Goal: Task Accomplishment & Management: Use online tool/utility

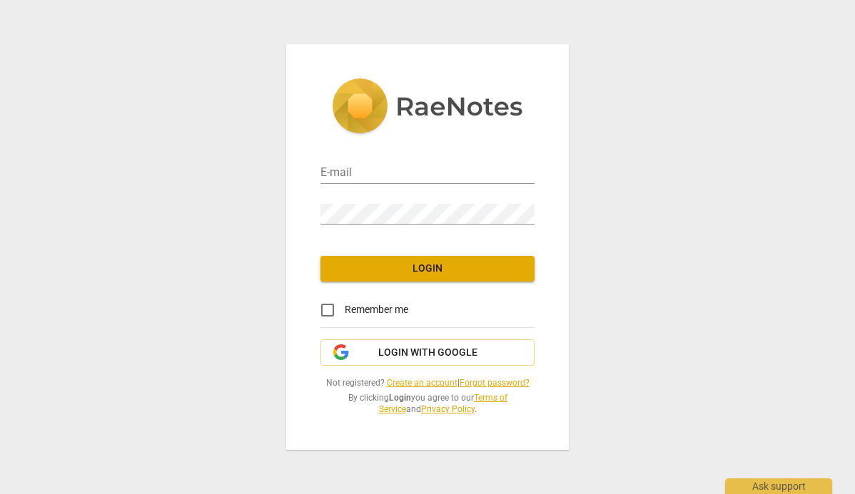
type input "erin.haig@blueantmedia.com"
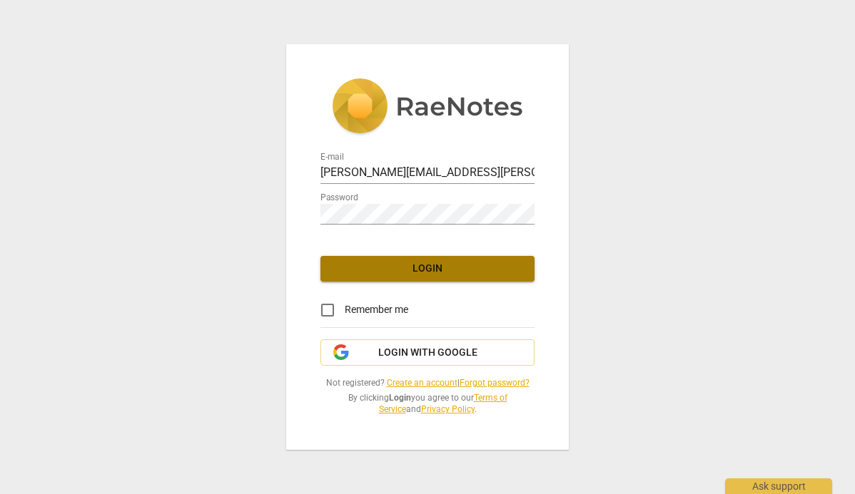
click at [429, 273] on span "Login" at bounding box center [427, 269] width 191 height 14
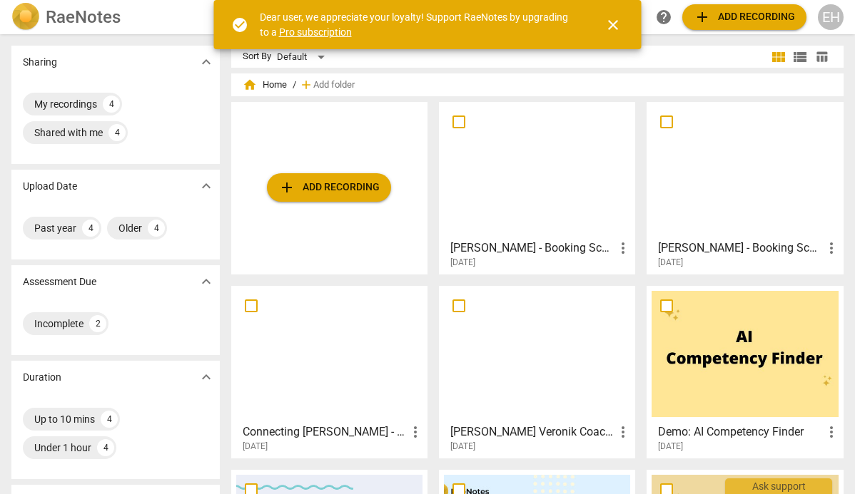
click at [300, 188] on span "add Add recording" at bounding box center [328, 187] width 101 height 17
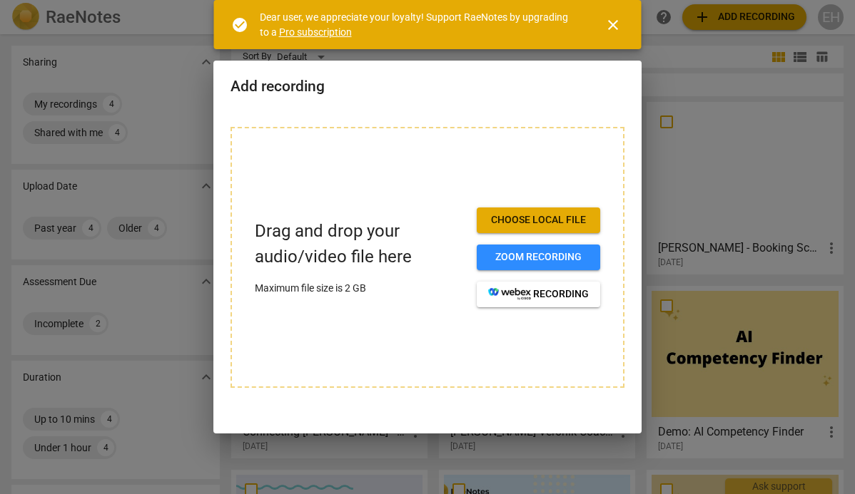
click at [564, 221] on span "Choose local file" at bounding box center [538, 220] width 101 height 14
click at [522, 229] on button "Choose local file" at bounding box center [538, 221] width 123 height 26
click at [528, 221] on span "Choose local file" at bounding box center [538, 220] width 101 height 14
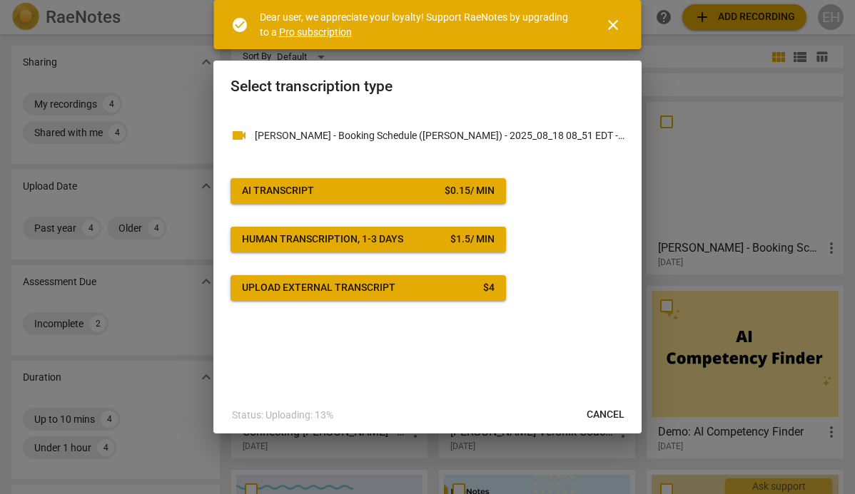
click at [454, 193] on div "$ 0.15 / min" at bounding box center [469, 191] width 50 height 14
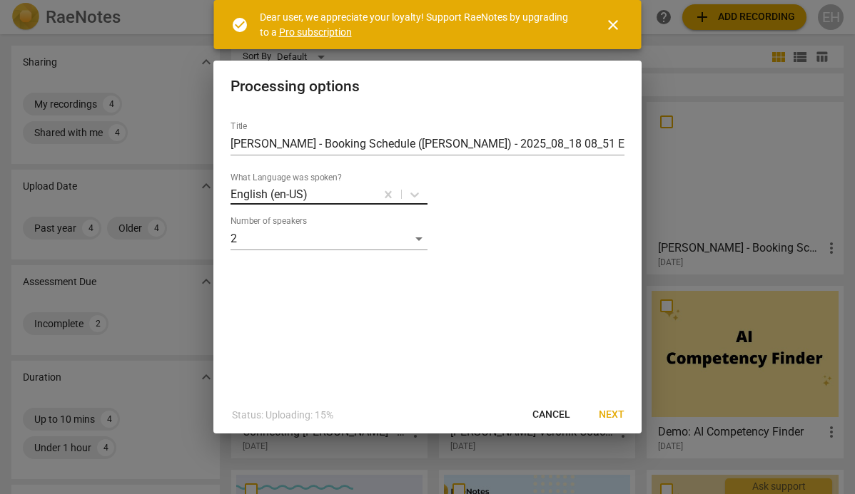
click at [358, 189] on div at bounding box center [341, 194] width 65 height 16
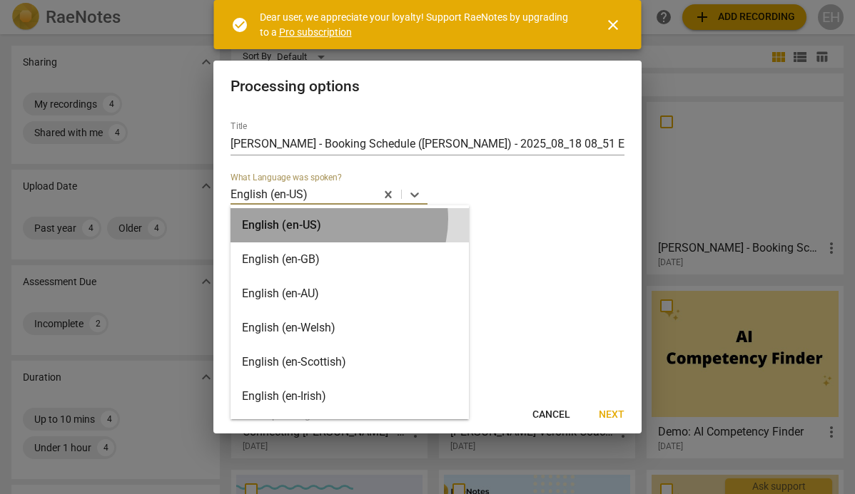
click at [337, 220] on div "English (en-US)" at bounding box center [349, 225] width 238 height 34
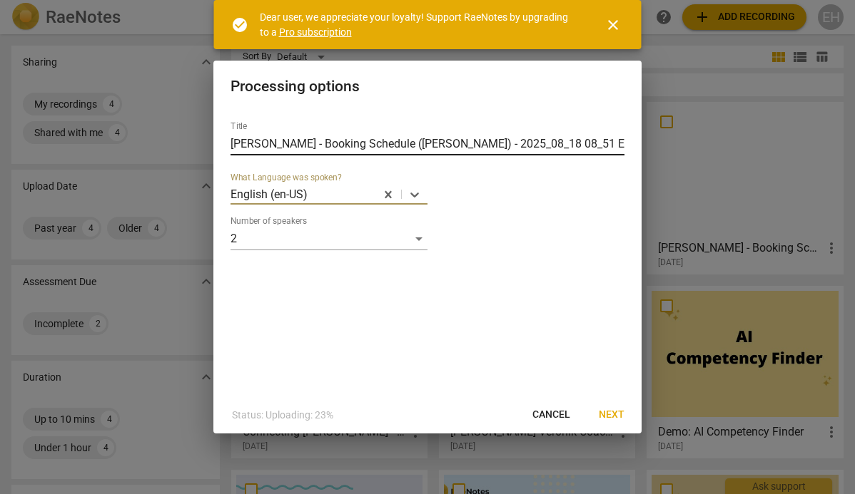
click at [514, 146] on input "Erin Haig - Booking Schedule (Julie MacDonald) - 2025_08_18 08_51 EDT - Recordi…" at bounding box center [427, 144] width 394 height 23
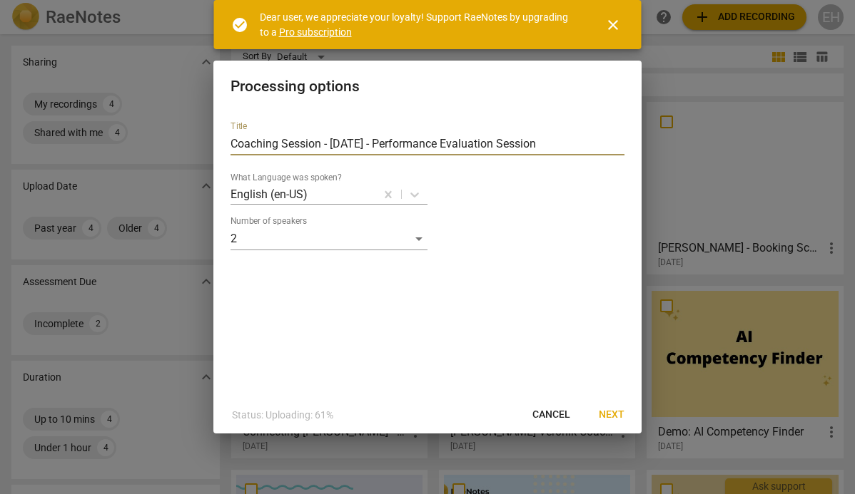
type input "Coaching Session - [DATE] - Performance Evaluation Session"
click at [619, 413] on span "Next" at bounding box center [612, 415] width 26 height 14
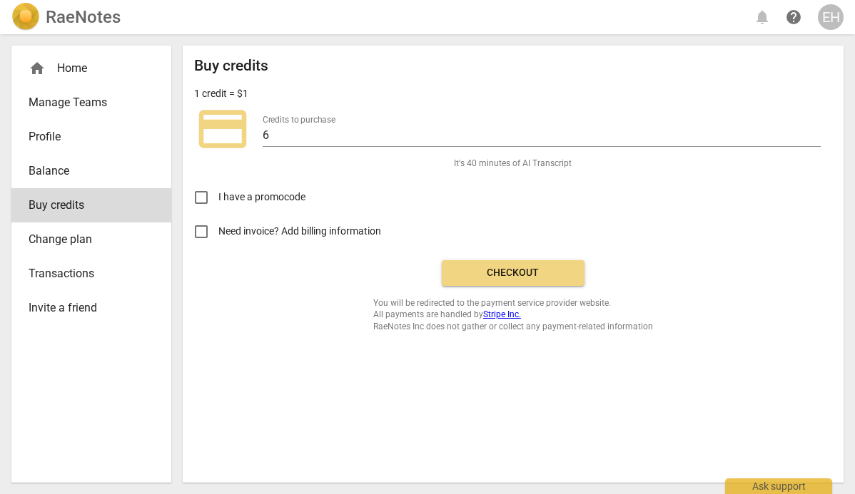
click at [506, 273] on span "Checkout" at bounding box center [513, 273] width 120 height 14
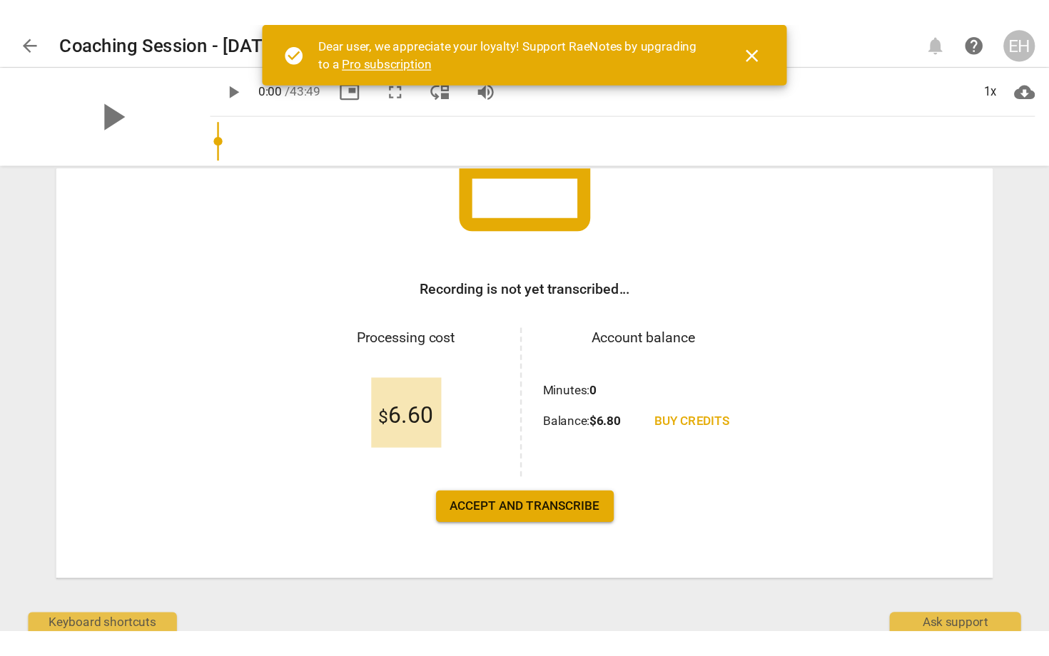
scroll to position [149, 0]
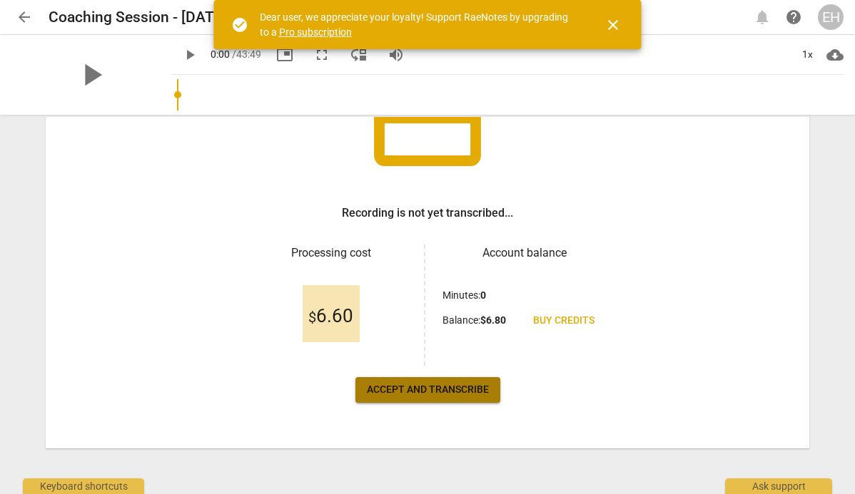
click at [445, 395] on span "Accept and transcribe" at bounding box center [428, 390] width 122 height 14
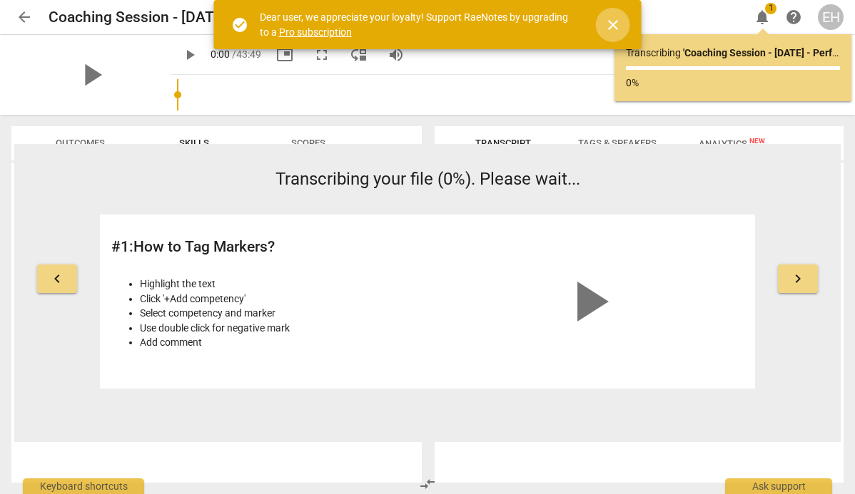
click at [607, 26] on span "close" at bounding box center [612, 24] width 17 height 17
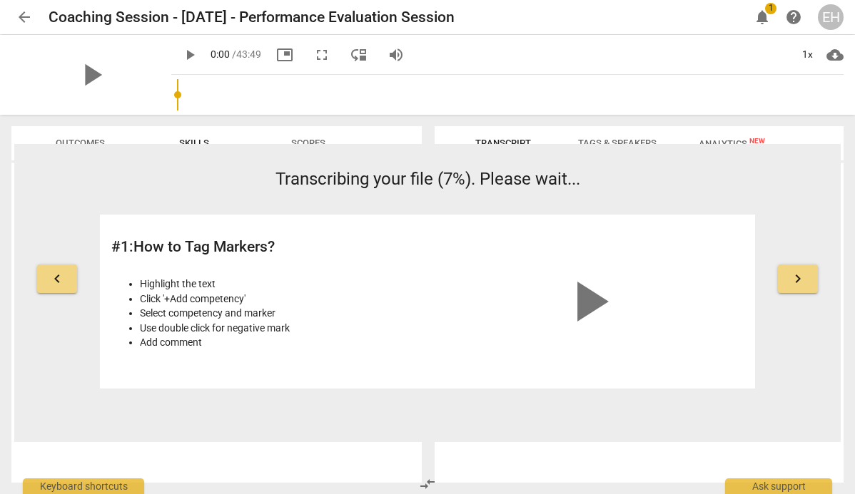
click at [807, 285] on button "keyboard_arrow_right" at bounding box center [798, 279] width 40 height 29
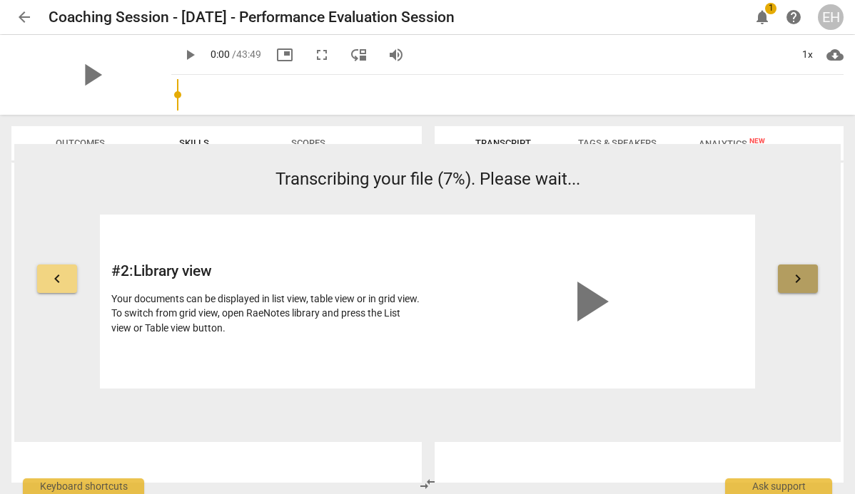
click at [807, 285] on button "keyboard_arrow_right" at bounding box center [798, 279] width 40 height 29
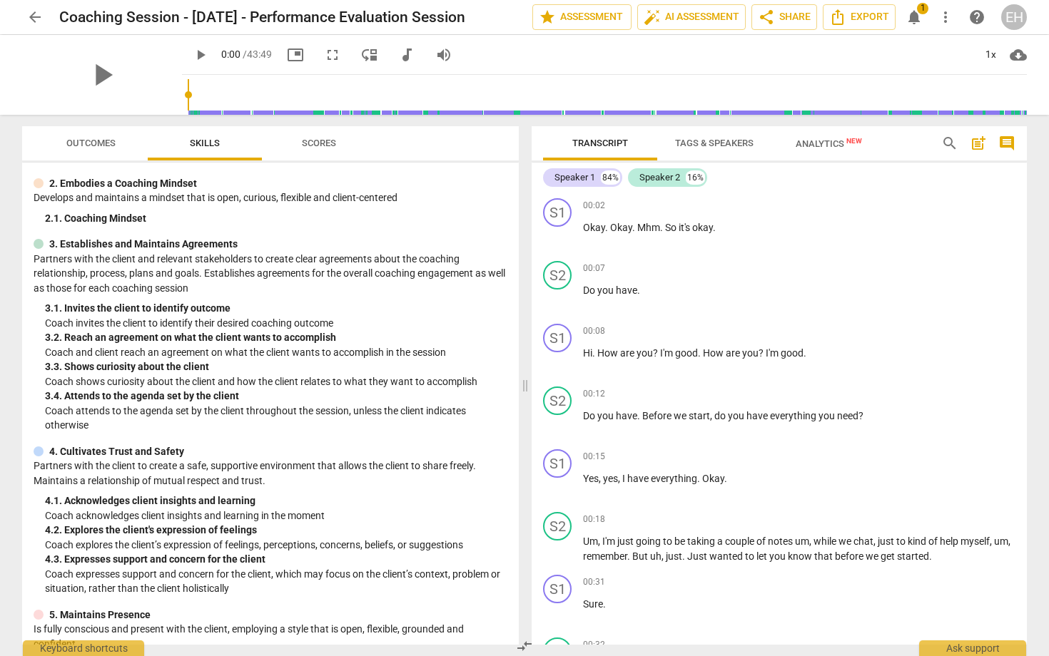
scroll to position [0, 0]
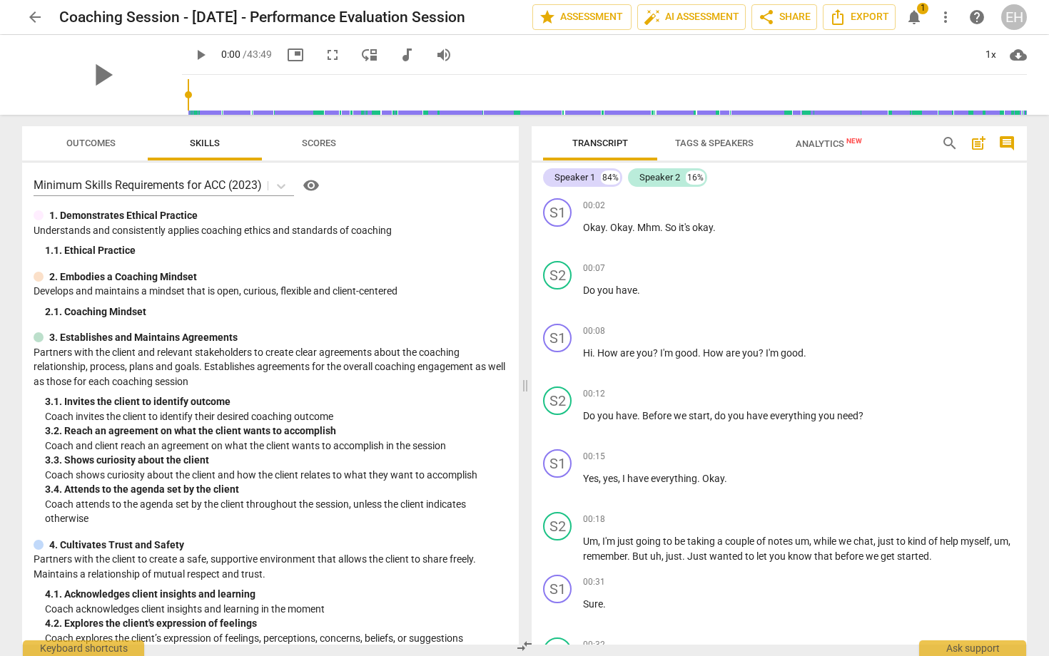
click at [97, 139] on span "Outcomes" at bounding box center [90, 143] width 49 height 11
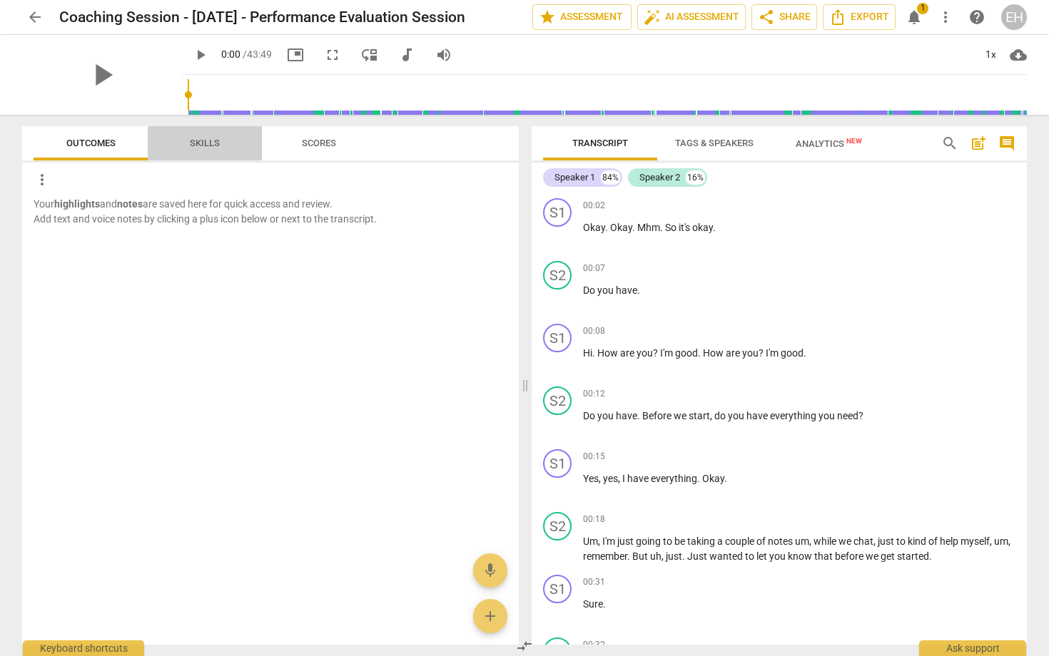
click at [192, 153] on span "Skills" at bounding box center [205, 143] width 64 height 19
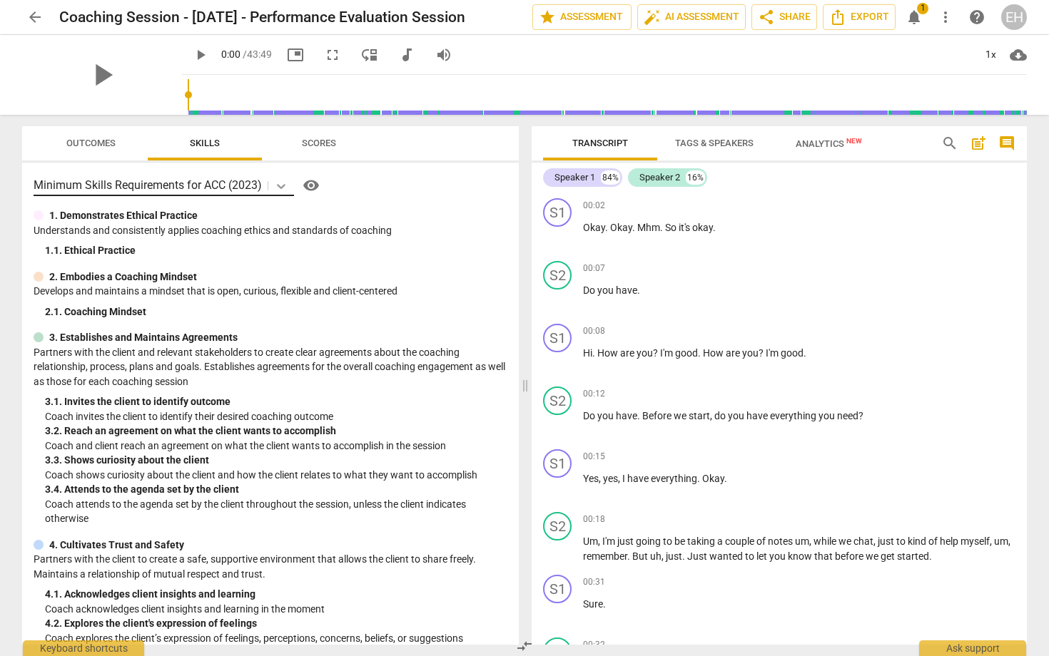
click at [278, 185] on icon at bounding box center [281, 186] width 9 height 5
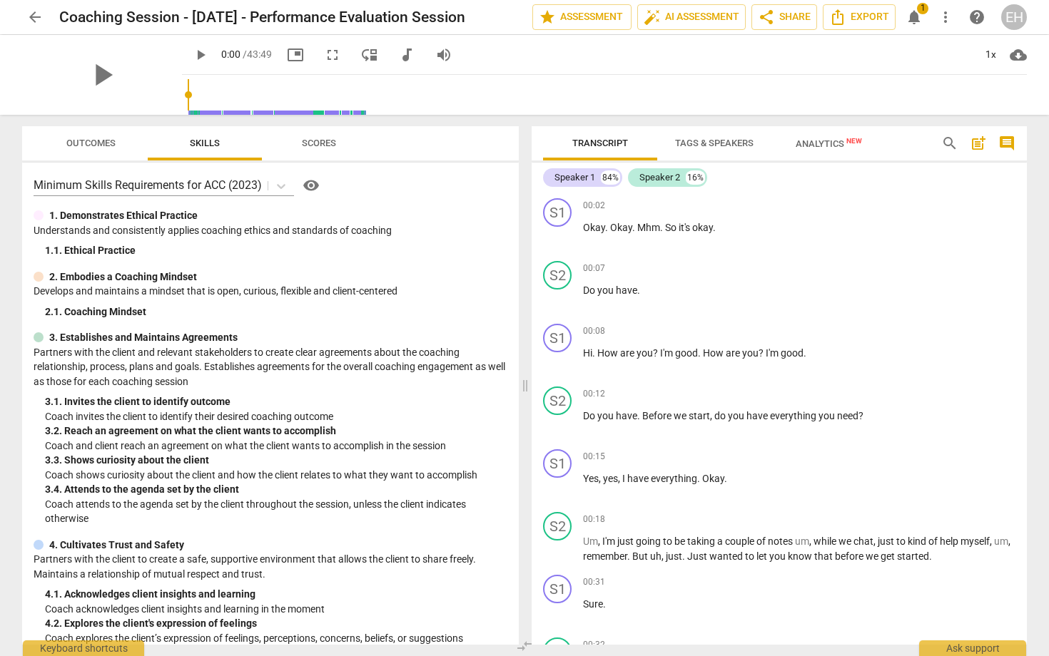
drag, startPoint x: 320, startPoint y: 225, endPoint x: 316, endPoint y: 248, distance: 23.1
click at [316, 248] on div "1. Demonstrates Ethical Practice Understands and consistently applies coaching …" at bounding box center [271, 233] width 474 height 50
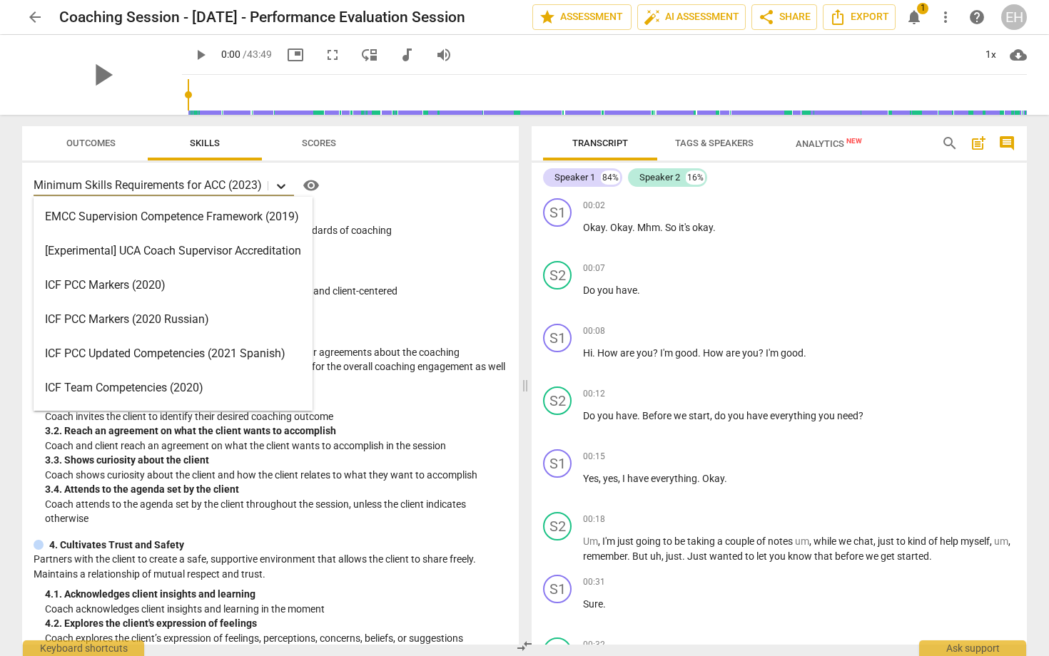
click at [283, 186] on icon at bounding box center [281, 186] width 9 height 5
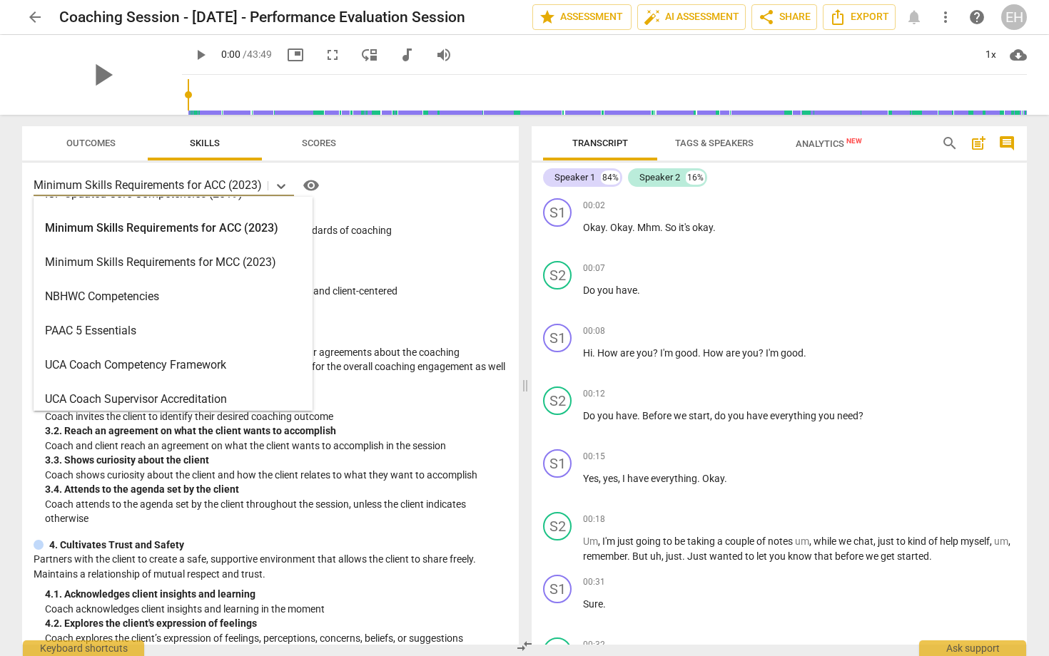
scroll to position [298, 0]
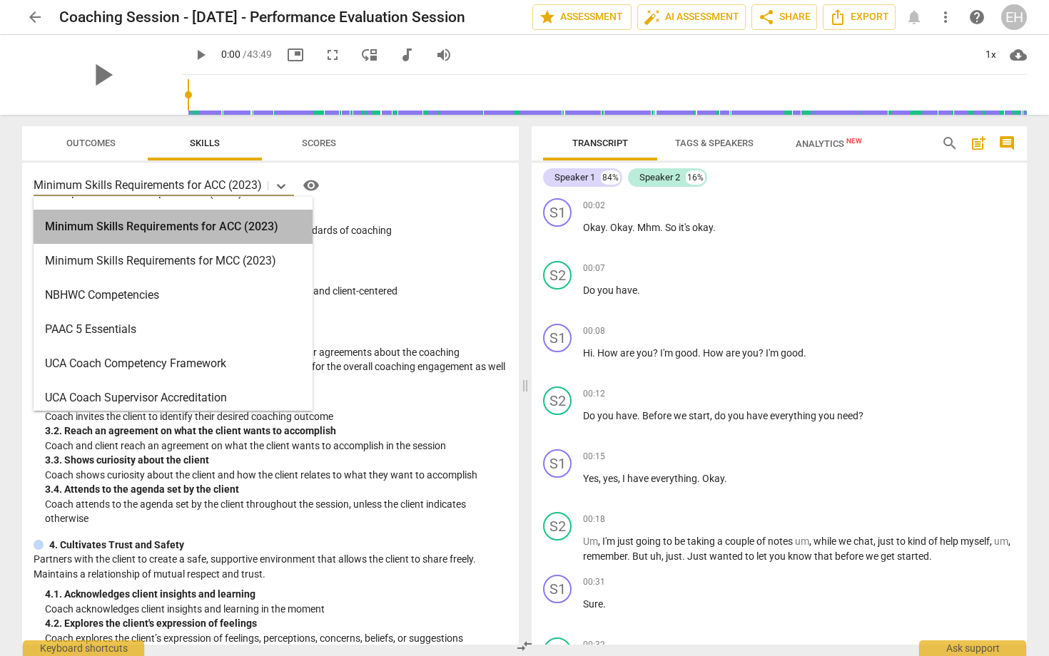
click at [258, 230] on div "Minimum Skills Requirements for ACC (2023)" at bounding box center [173, 227] width 279 height 34
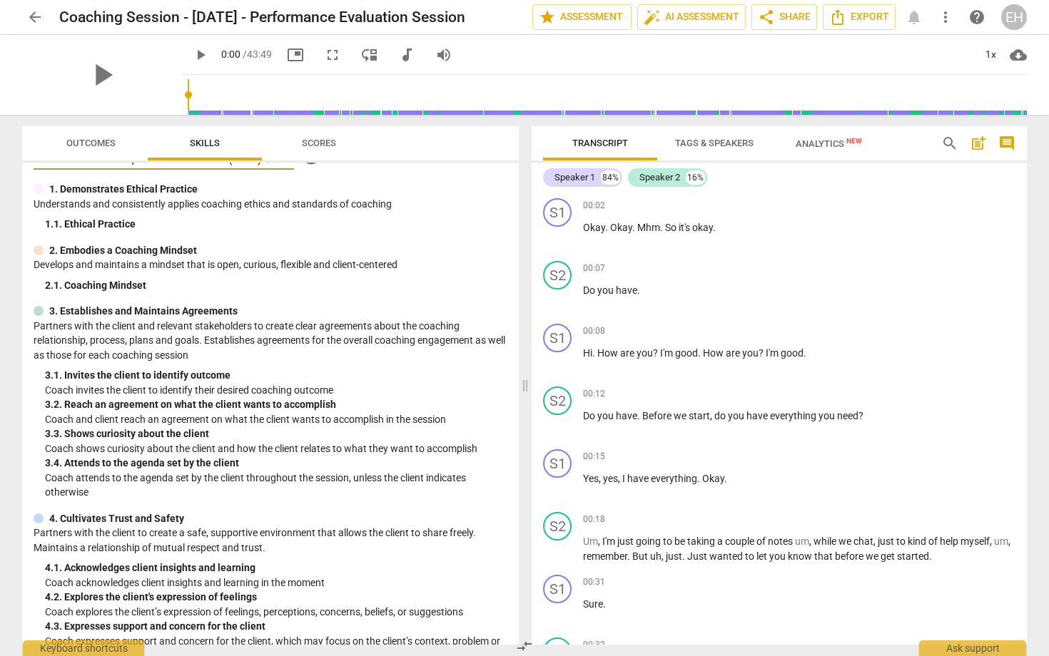
scroll to position [0, 0]
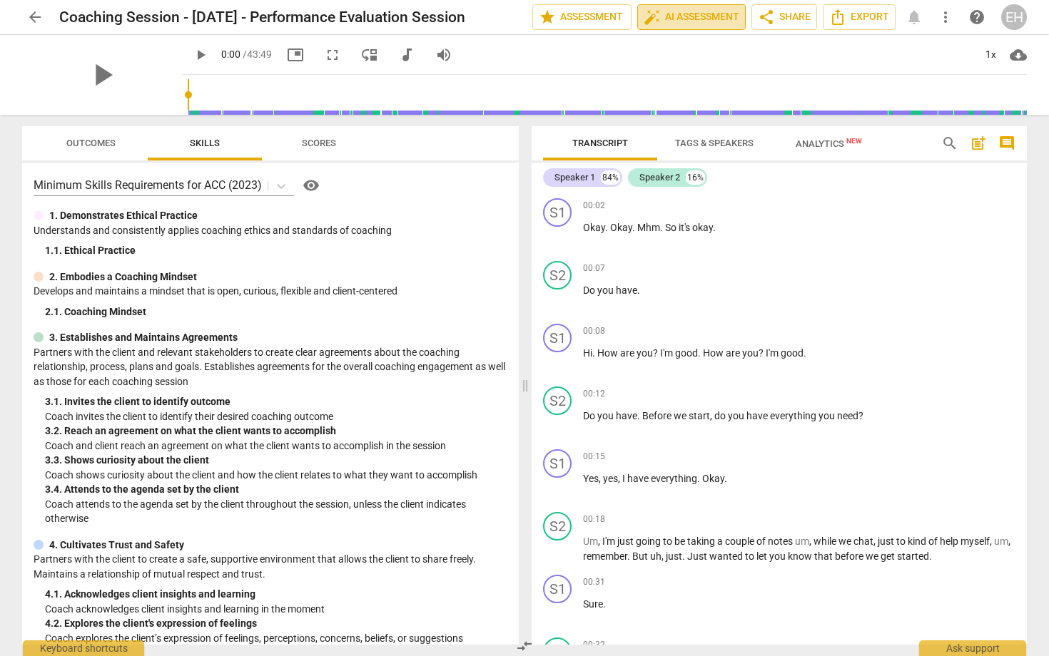
click at [701, 27] on button "auto_fix_high AI Assessment" at bounding box center [691, 17] width 108 height 26
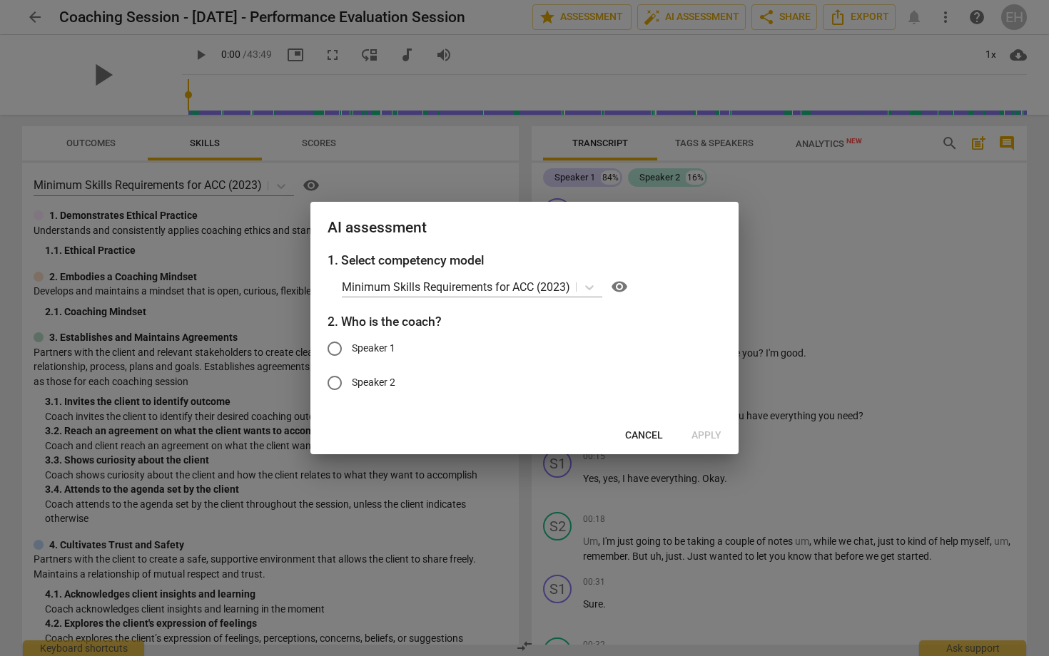
click at [629, 437] on span "Cancel" at bounding box center [644, 436] width 38 height 14
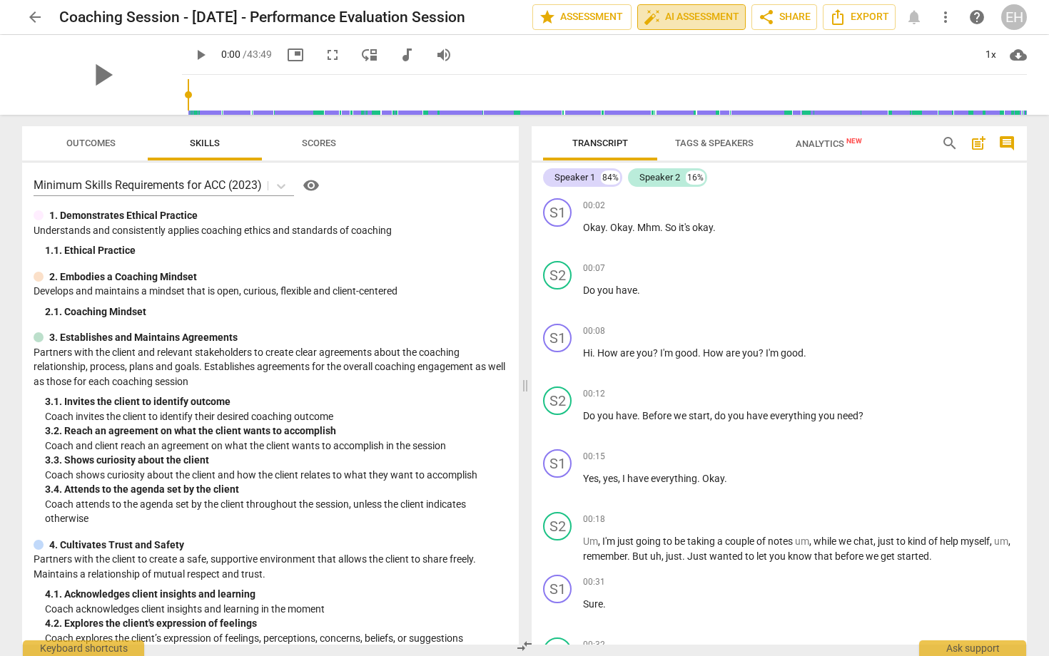
click at [703, 23] on span "auto_fix_high AI Assessment" at bounding box center [692, 17] width 96 height 17
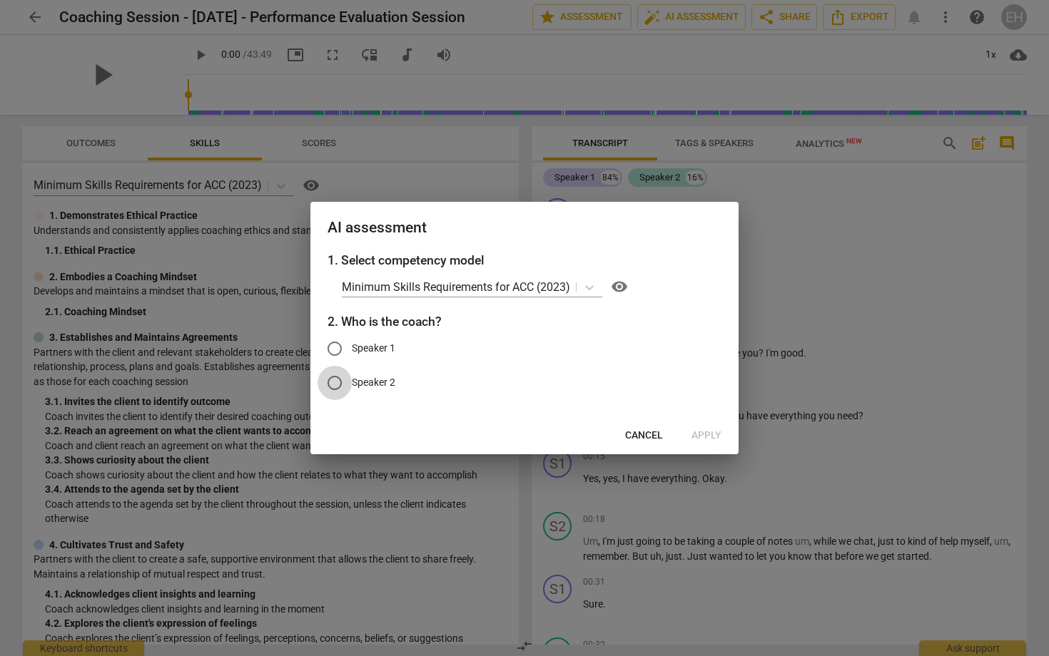
click at [338, 387] on input "Speaker 2" at bounding box center [334, 383] width 34 height 34
radio input "true"
click at [703, 437] on span "Apply" at bounding box center [706, 436] width 30 height 14
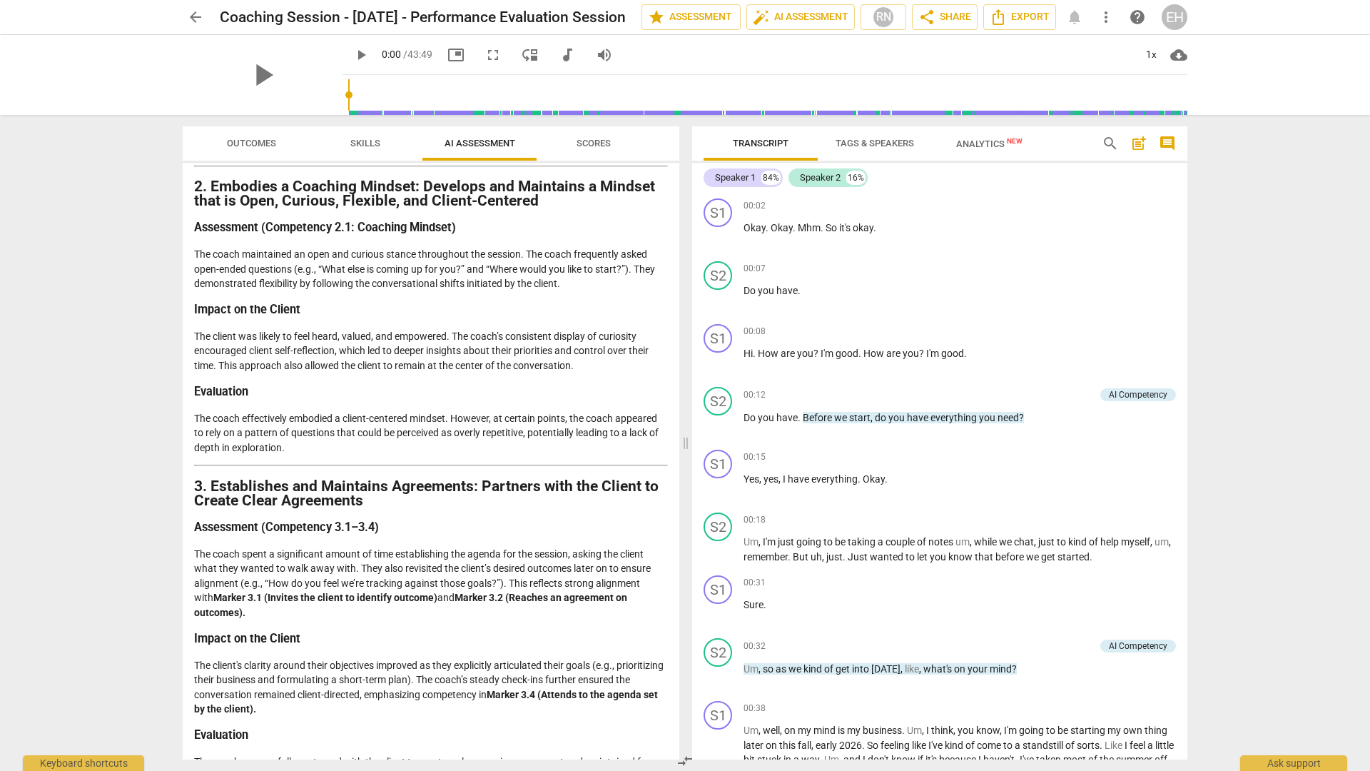
scroll to position [230, 0]
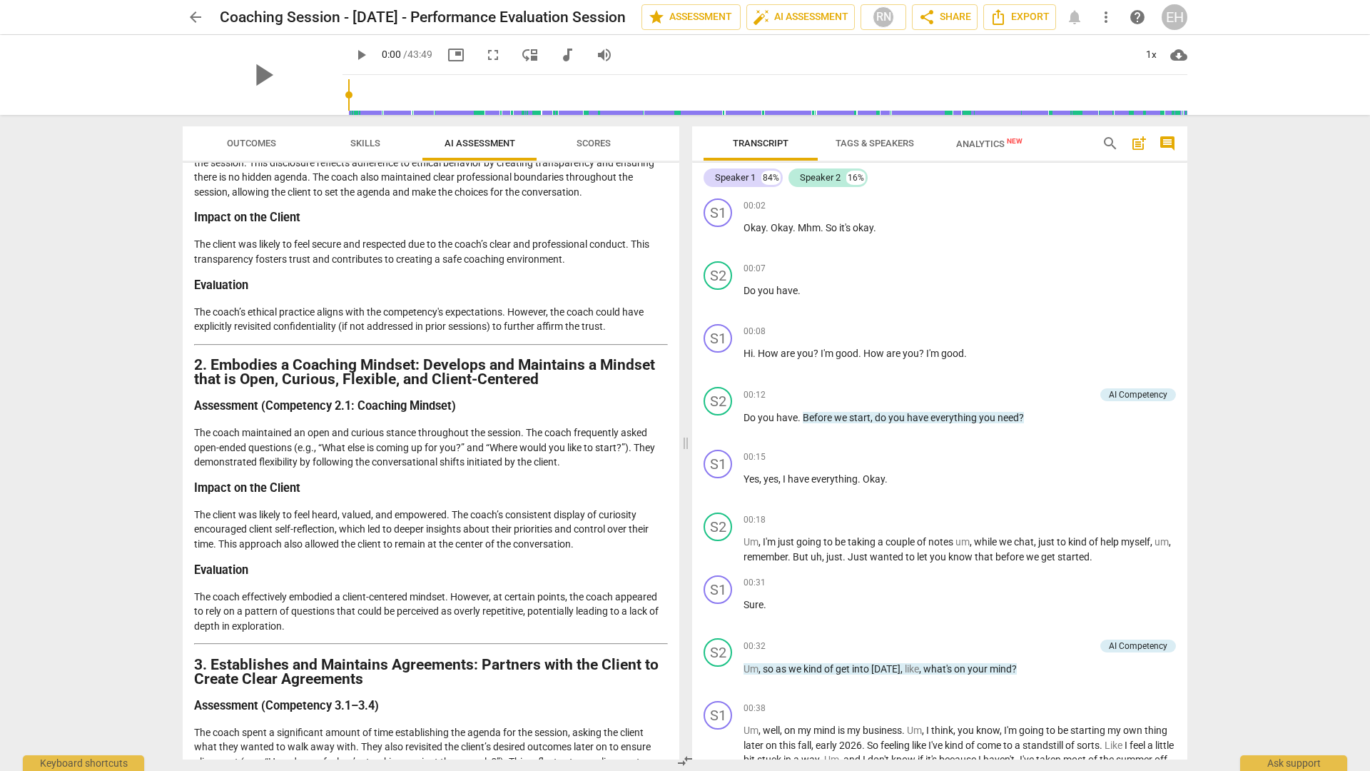
click at [286, 143] on span "Outcomes" at bounding box center [251, 143] width 83 height 19
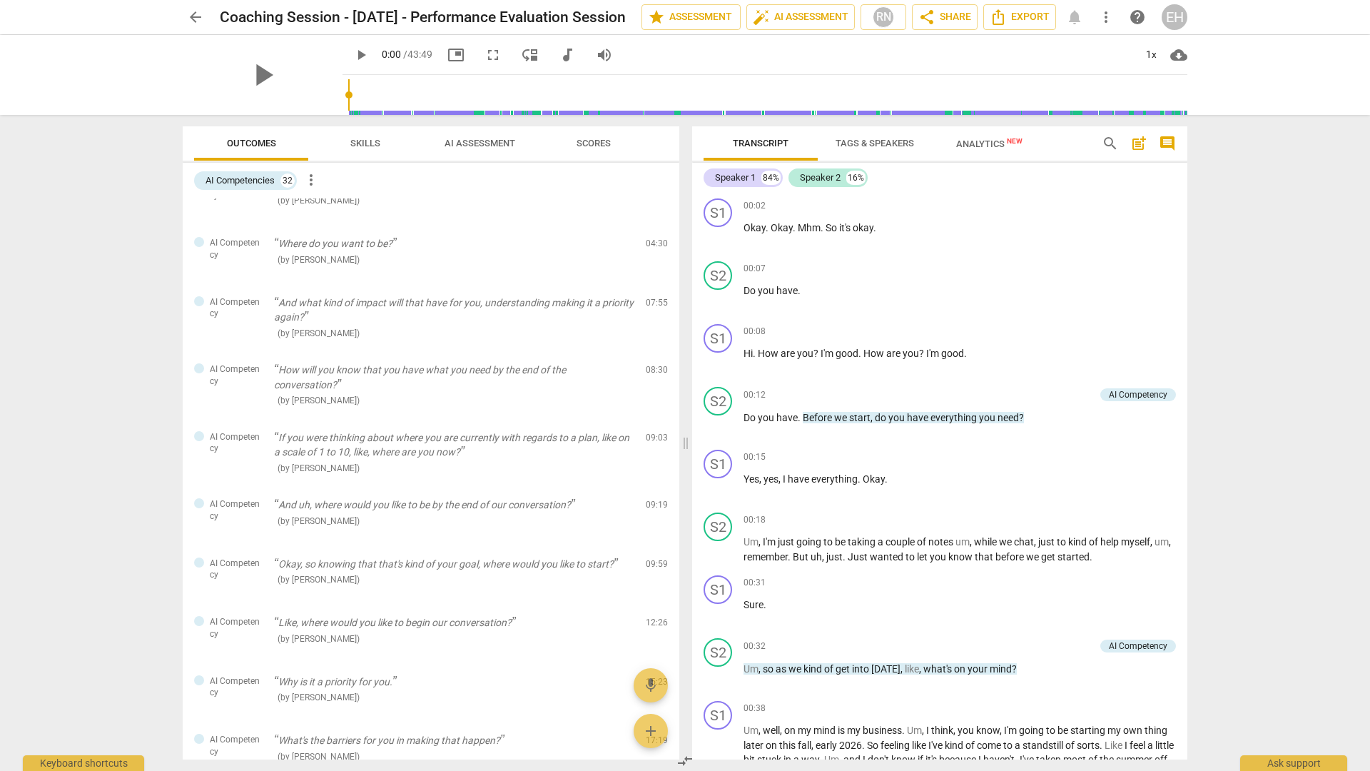
scroll to position [0, 0]
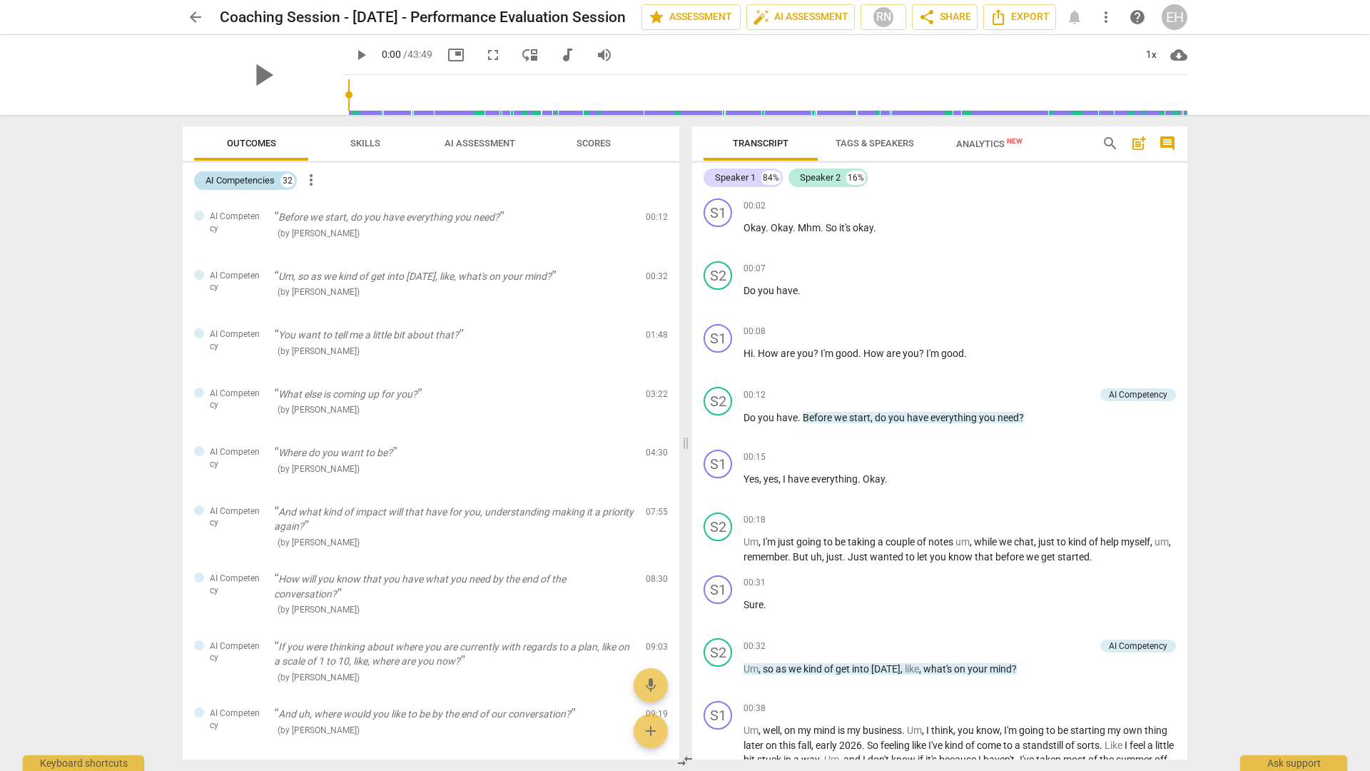
click at [287, 183] on div "32" at bounding box center [287, 180] width 14 height 14
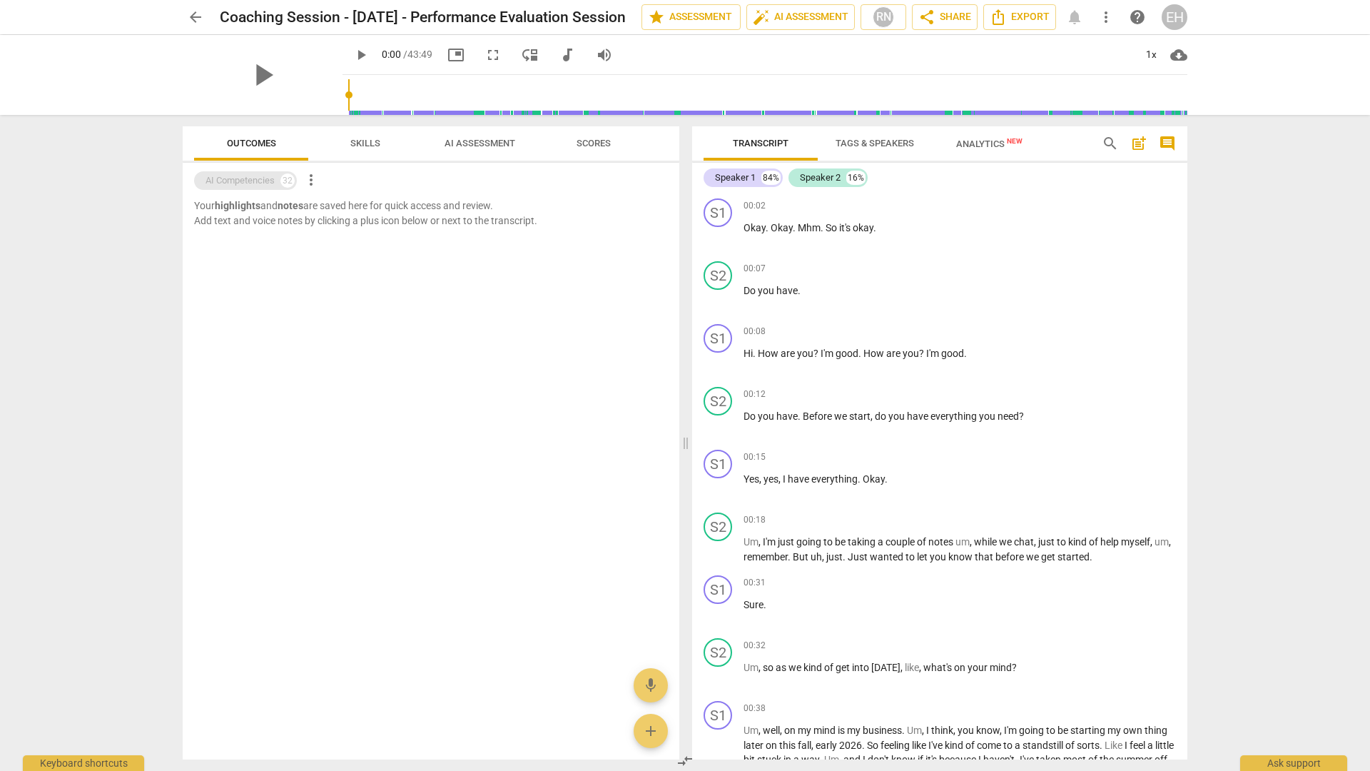
click at [288, 183] on div "32" at bounding box center [287, 180] width 14 height 14
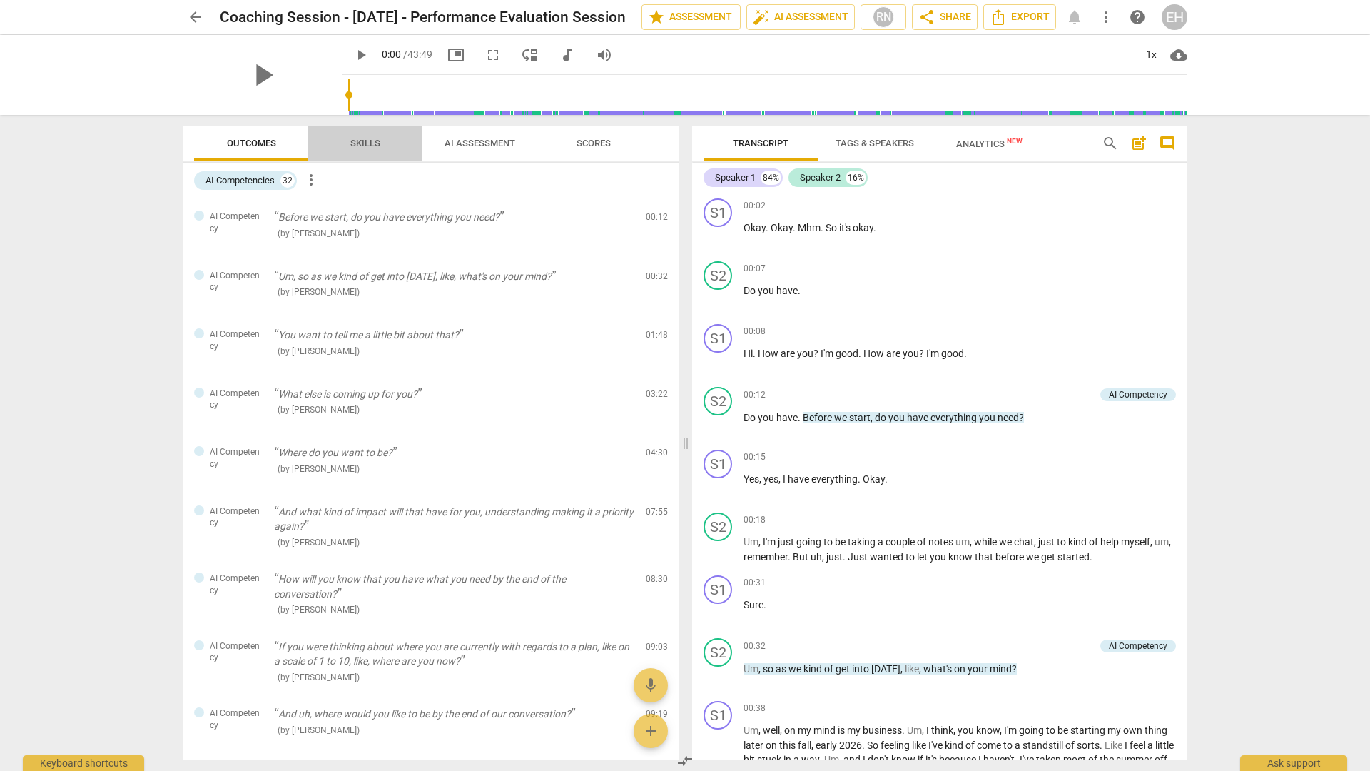
click at [381, 150] on span "Skills" at bounding box center [365, 143] width 64 height 19
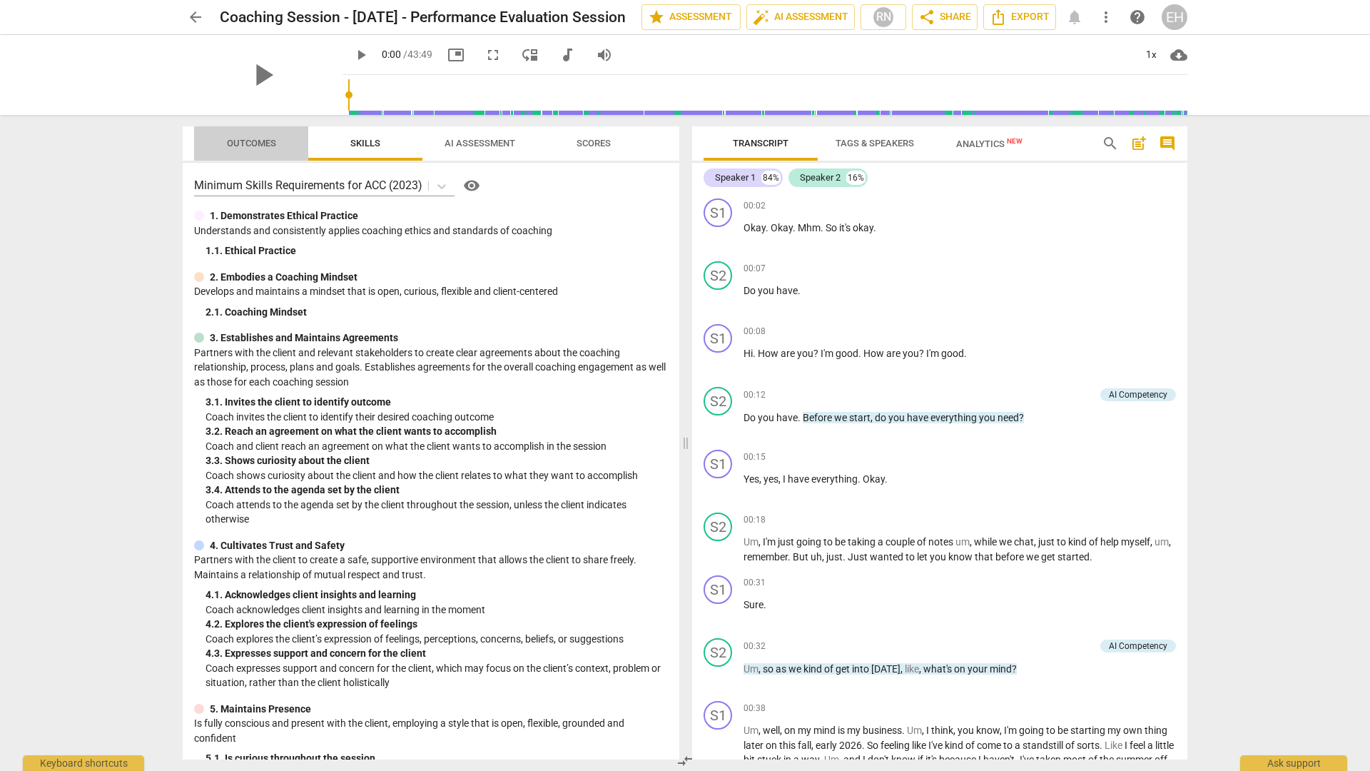
click at [280, 142] on span "Outcomes" at bounding box center [251, 143] width 83 height 19
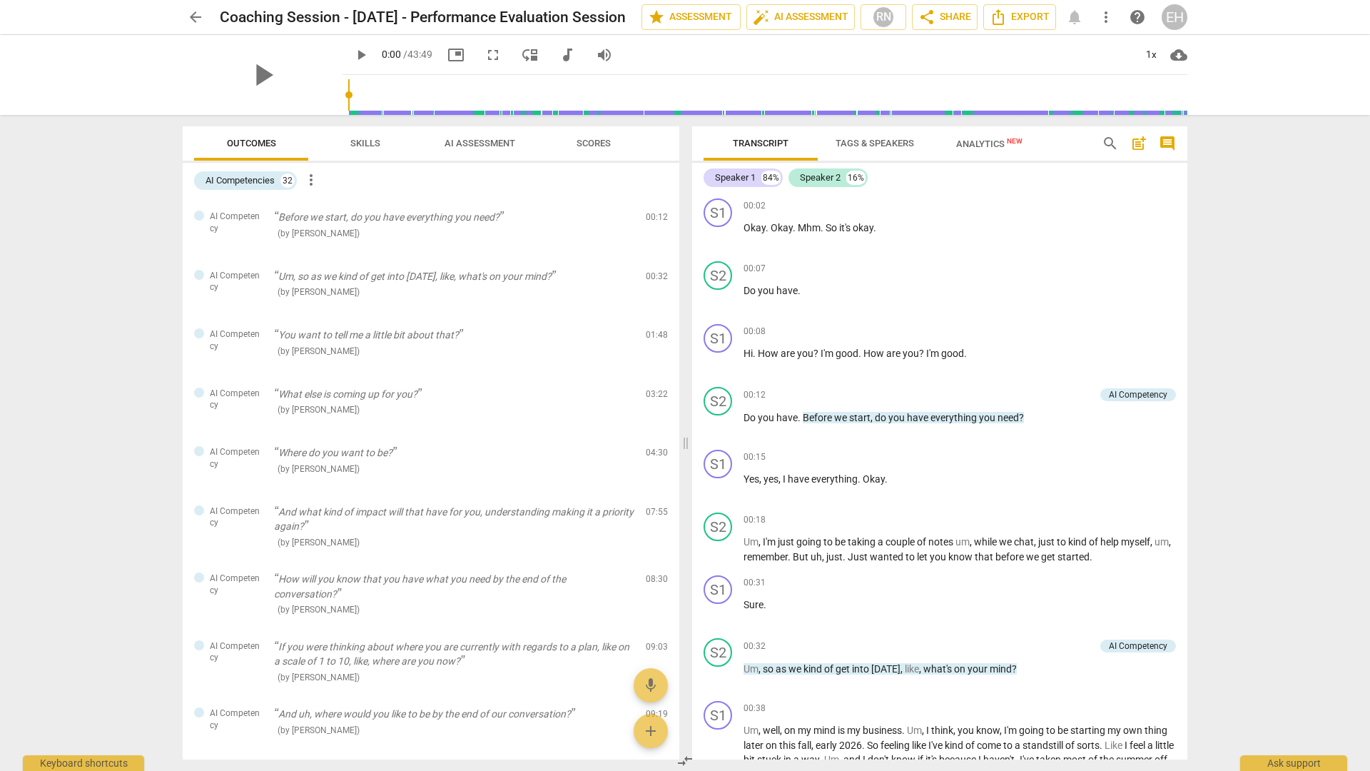
click at [370, 141] on span "Skills" at bounding box center [365, 143] width 30 height 11
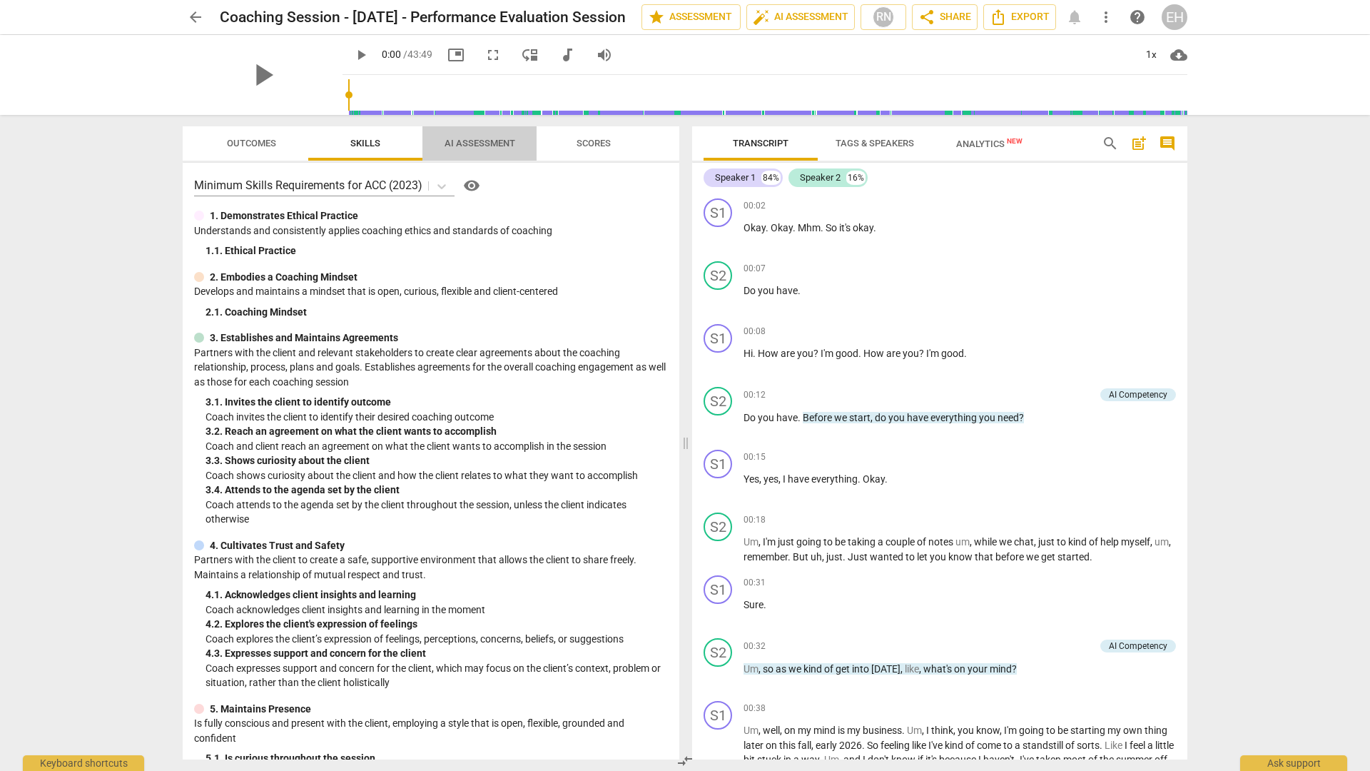
click at [467, 147] on span "AI Assessment" at bounding box center [479, 143] width 71 height 11
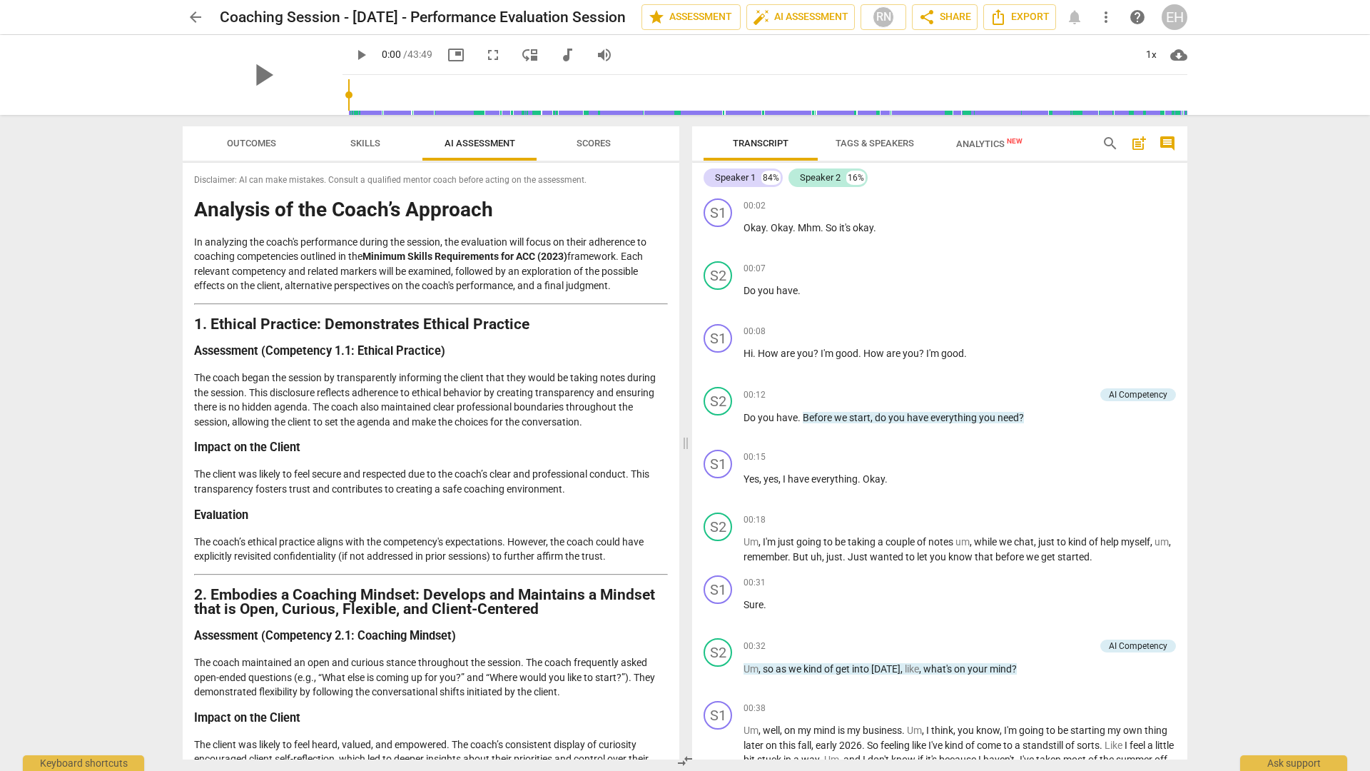
click at [586, 148] on span "Scores" at bounding box center [593, 143] width 68 height 19
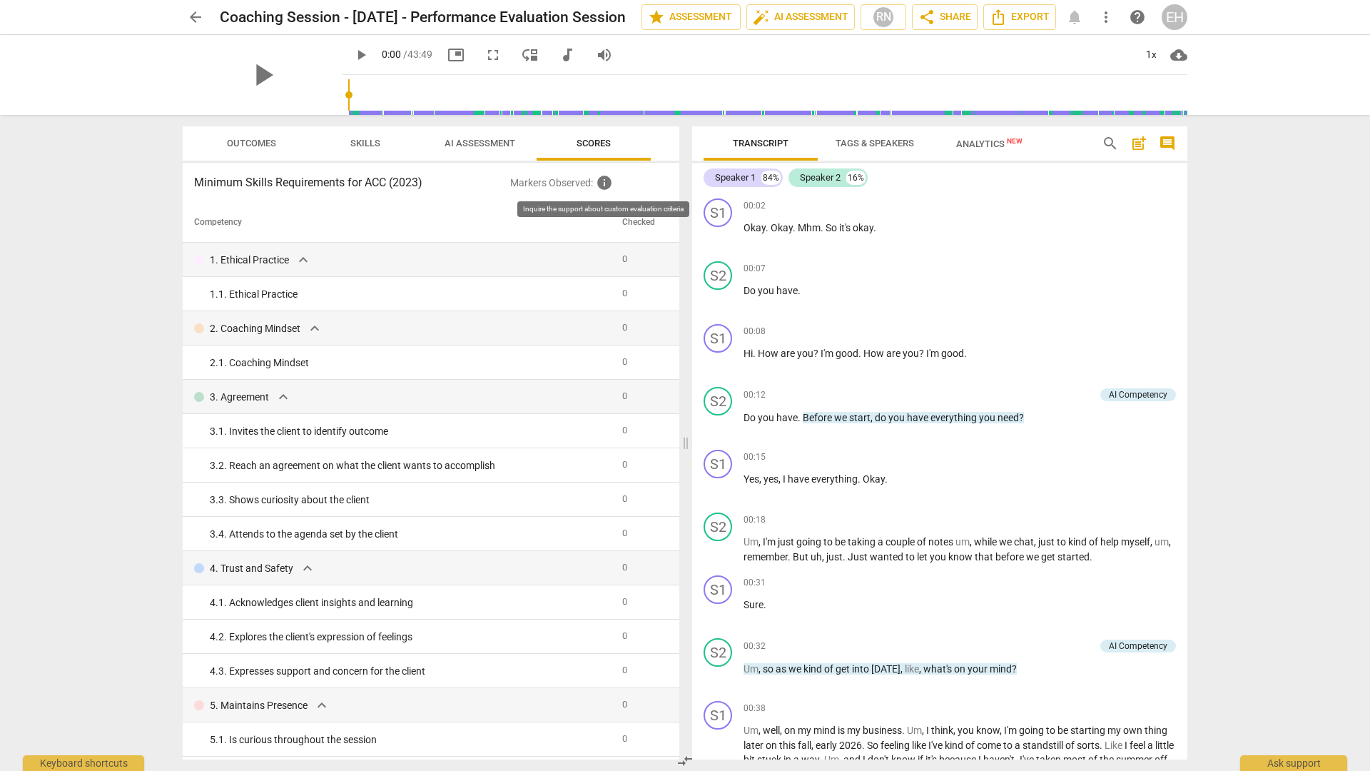
click at [602, 185] on span "info" at bounding box center [604, 182] width 17 height 17
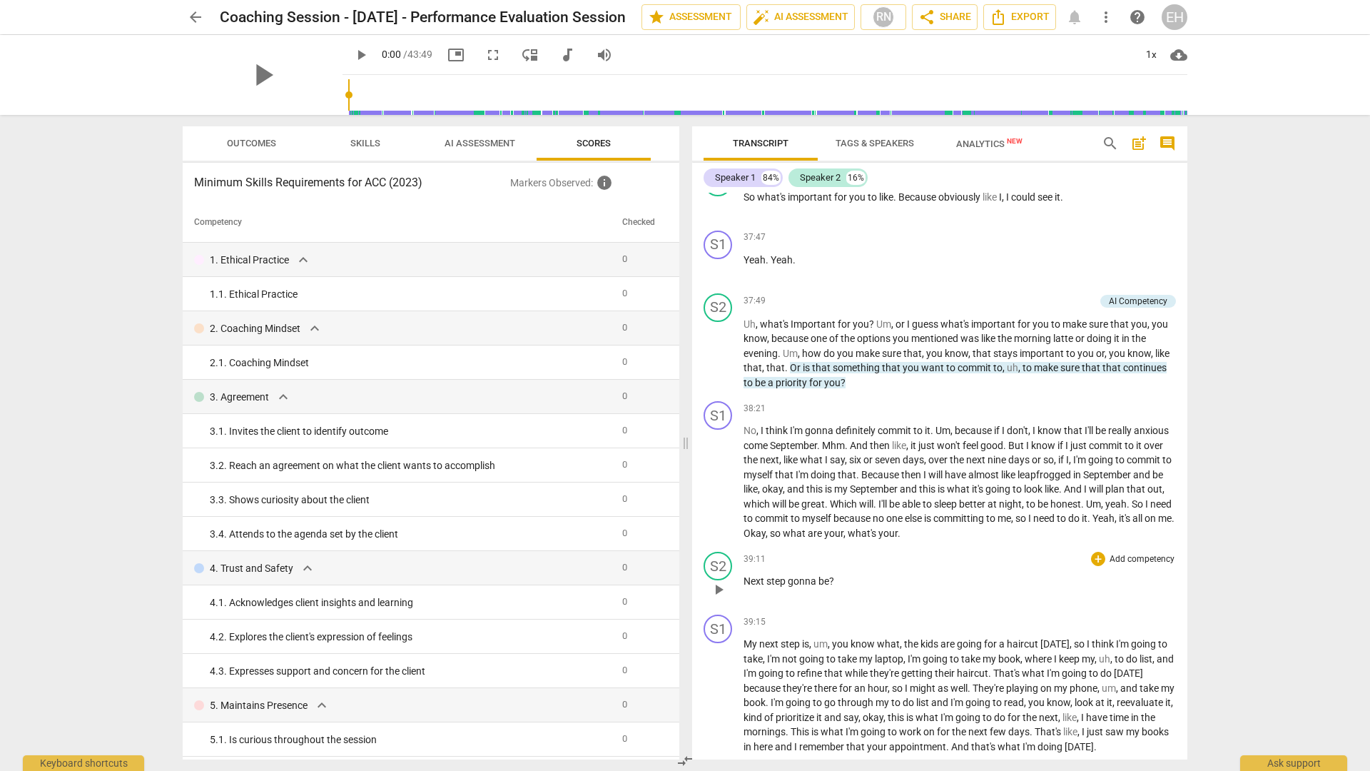
scroll to position [8784, 0]
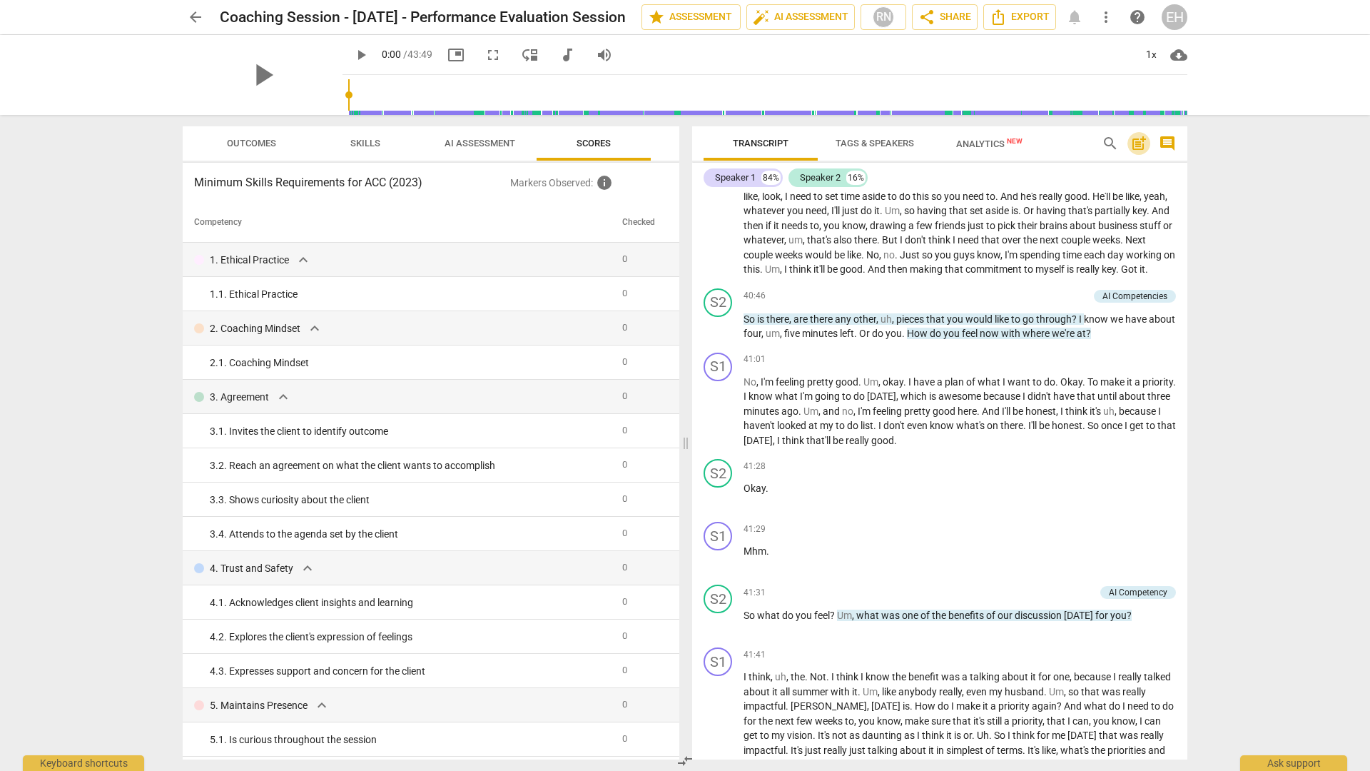
click at [854, 146] on span "post_add" at bounding box center [1138, 143] width 17 height 17
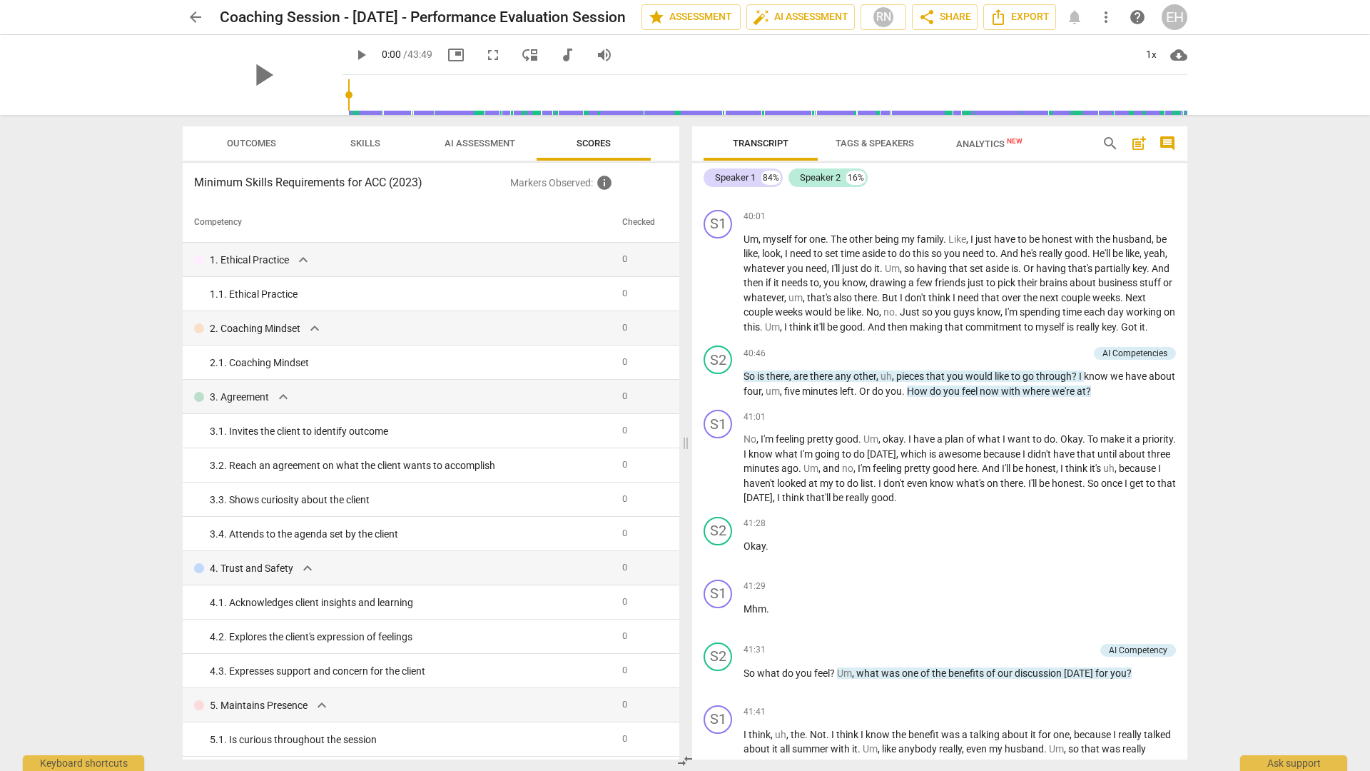
scroll to position [32, 0]
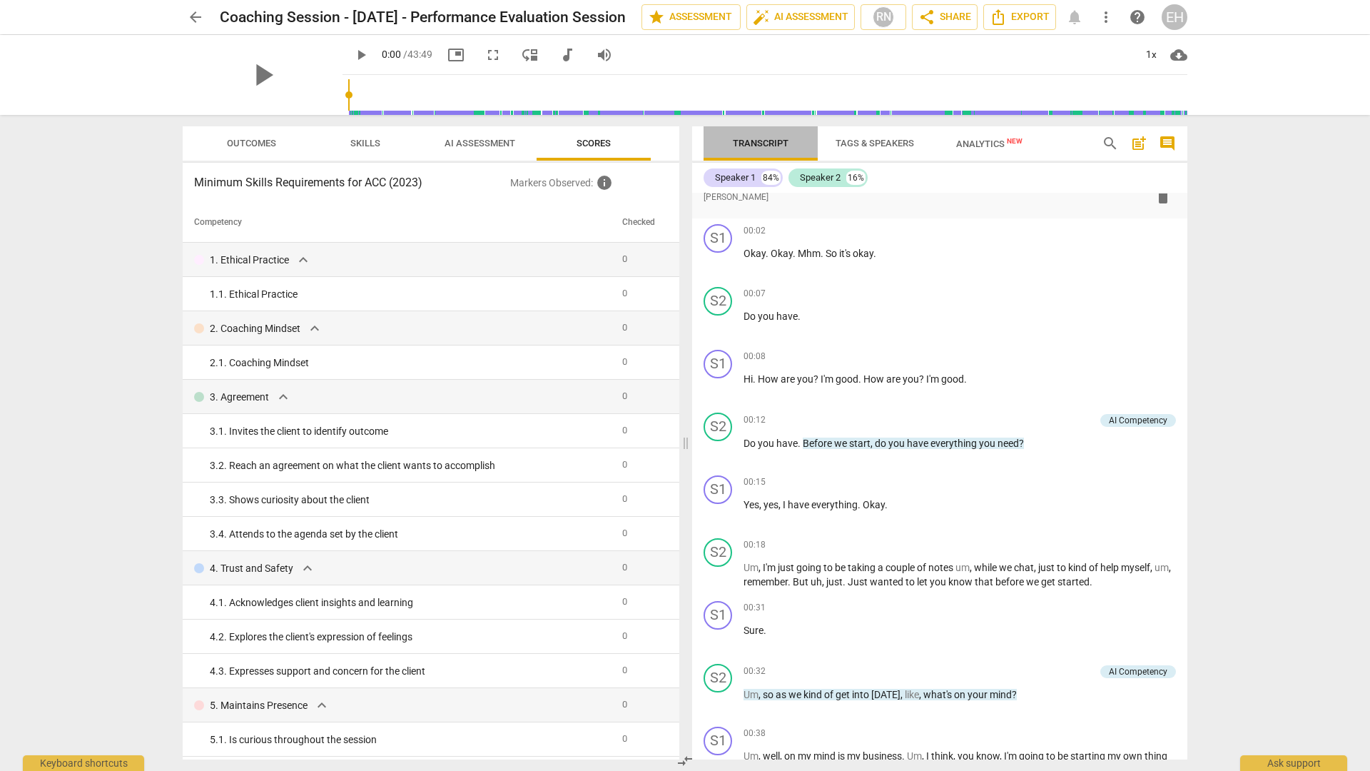
click at [756, 142] on span "Transcript" at bounding box center [761, 143] width 56 height 11
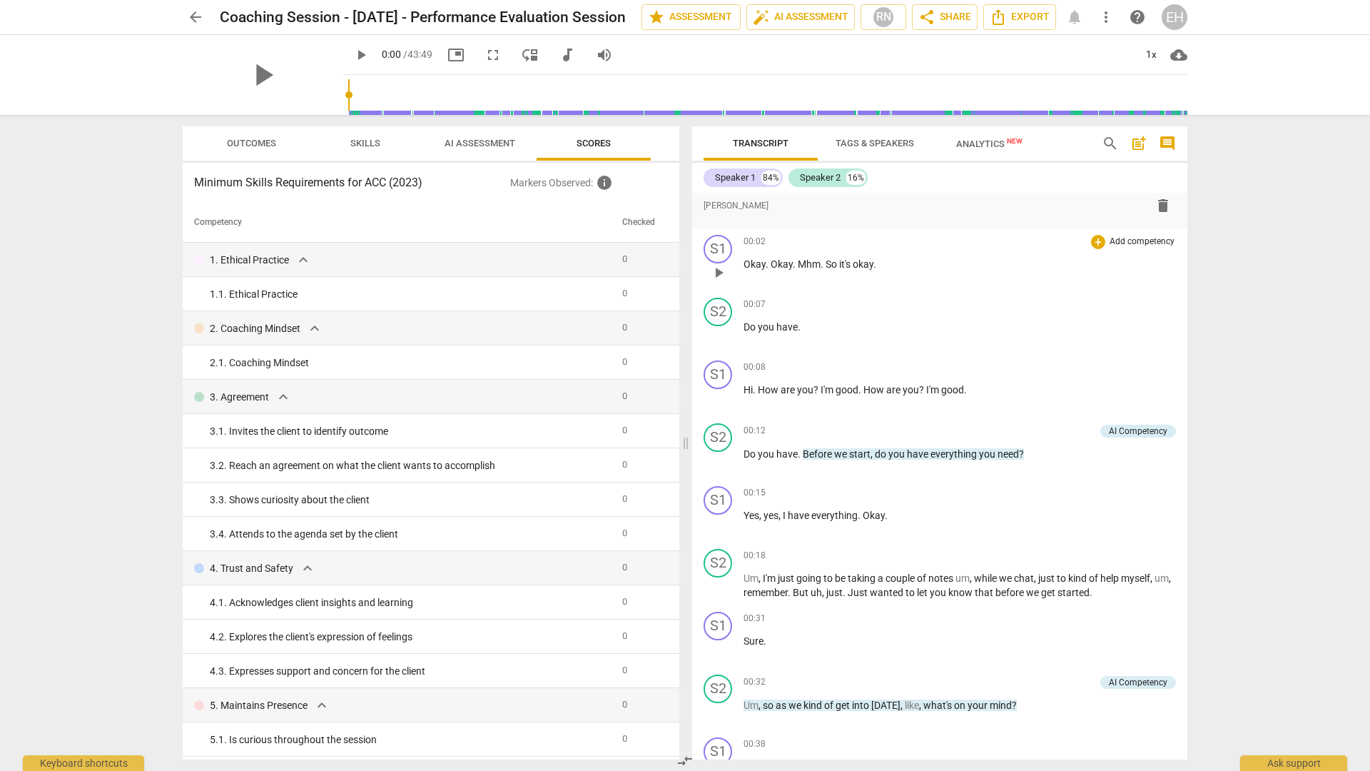
scroll to position [0, 0]
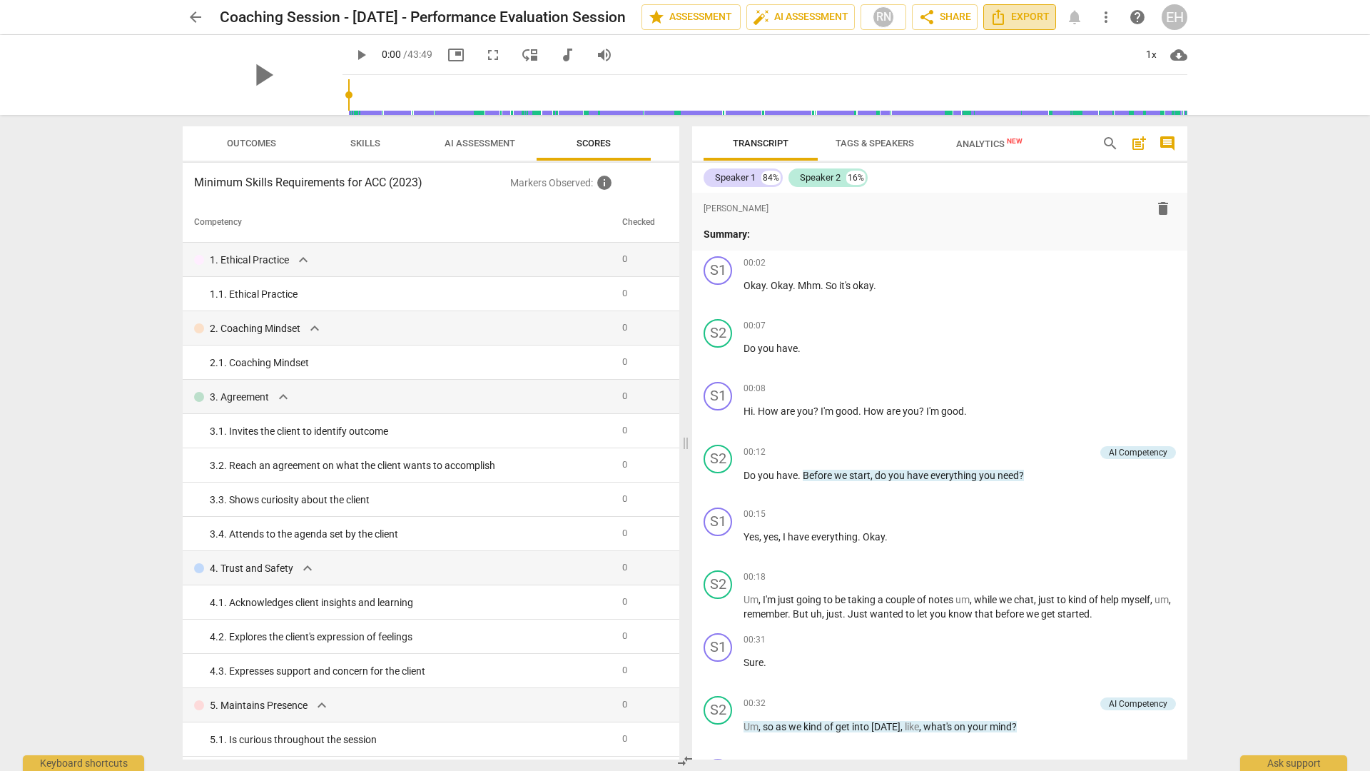
click at [854, 24] on span "Export" at bounding box center [1020, 17] width 60 height 17
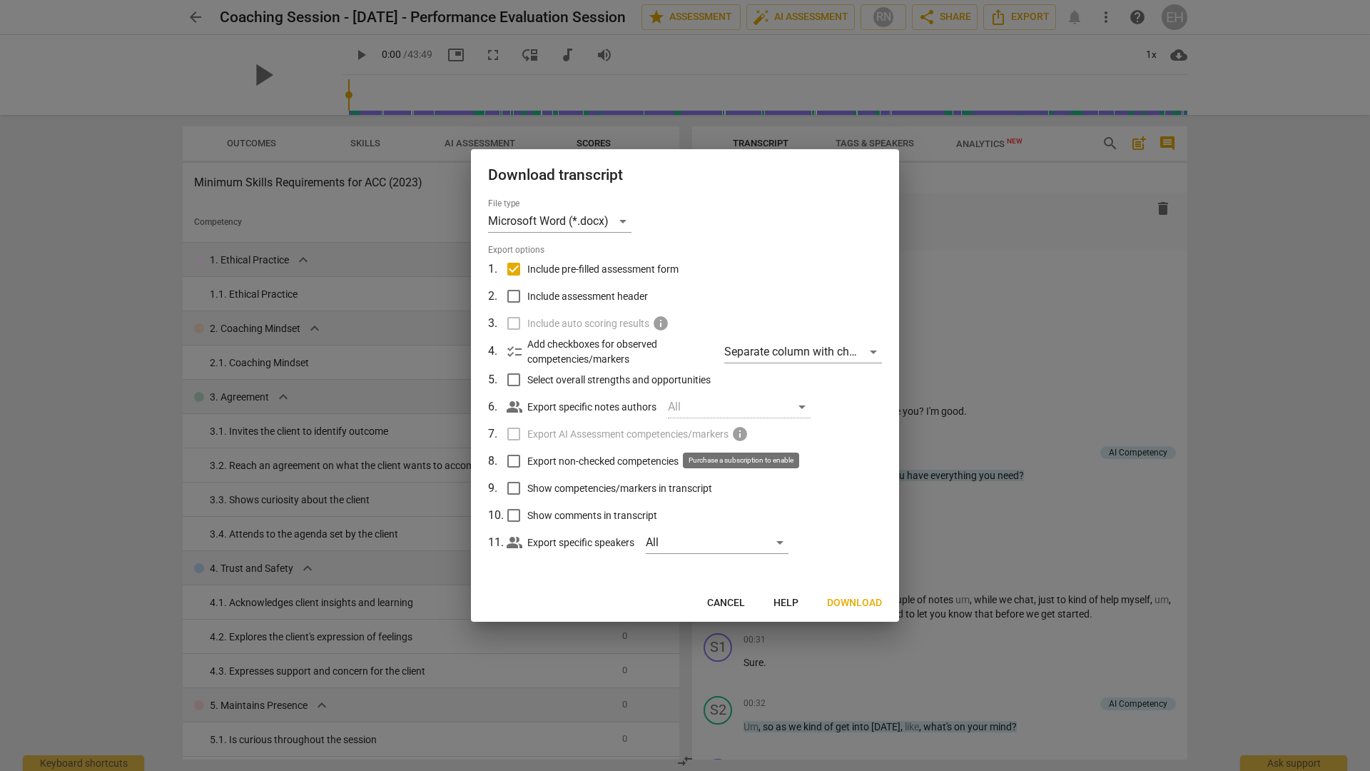
click at [747, 435] on span "info" at bounding box center [739, 433] width 17 height 17
click at [811, 464] on label "Export non-checked competencies" at bounding box center [684, 460] width 374 height 27
click at [527, 464] on input "Export non-checked competencies" at bounding box center [513, 460] width 27 height 27
checkbox input "true"
click at [854, 494] on span "Download" at bounding box center [854, 603] width 55 height 14
